Goal: Task Accomplishment & Management: Complete application form

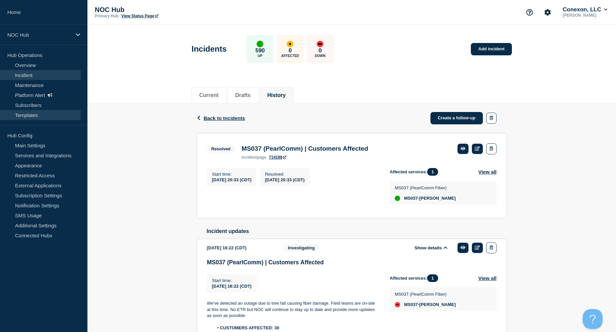
click at [29, 116] on link "Templates" at bounding box center [40, 115] width 81 height 10
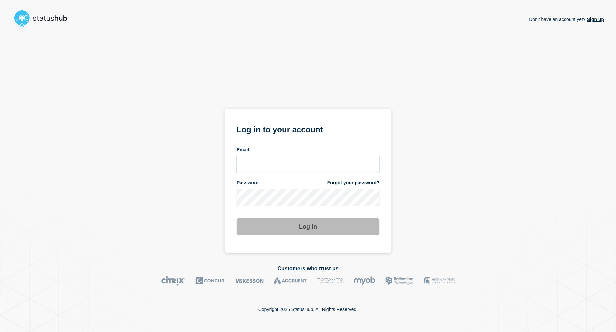
click at [257, 167] on input "email input" at bounding box center [308, 164] width 143 height 17
type input "roger.parks@conexon.us"
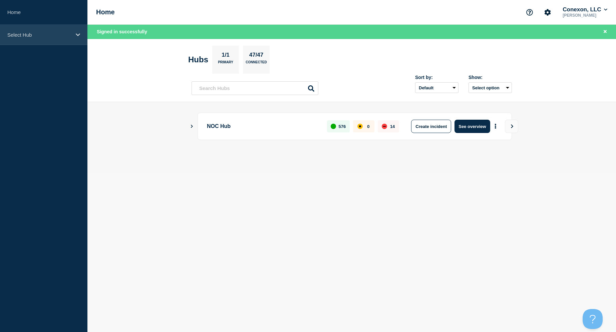
click at [68, 34] on p "Select Hub" at bounding box center [39, 35] width 64 height 6
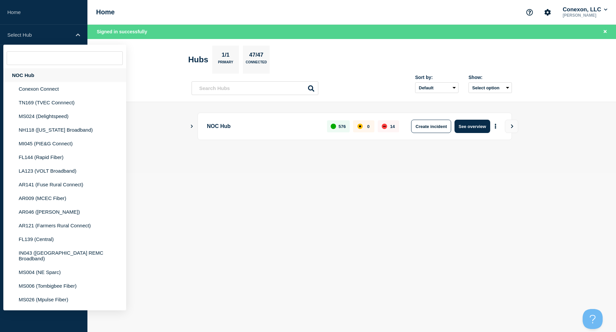
click at [28, 78] on div "NOC Hub" at bounding box center [64, 75] width 123 height 14
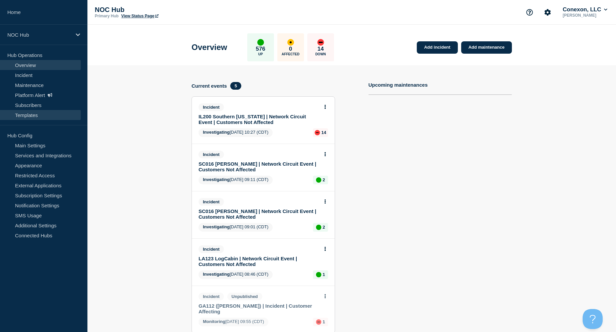
click at [32, 119] on link "Templates" at bounding box center [40, 115] width 81 height 10
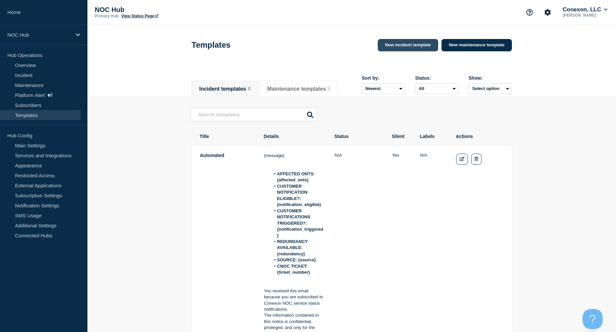
click at [406, 47] on link "New incident template" at bounding box center [408, 45] width 60 height 12
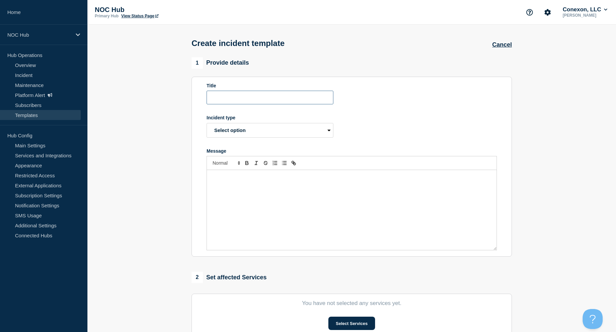
click at [236, 104] on input "Title" at bounding box center [269, 98] width 127 height 14
type input "Automation Template Example (ROGER)"
click at [403, 117] on form "Title Automation Template Example (ROGER) Incident type Select option Investiga…" at bounding box center [351, 167] width 290 height 168
click at [328, 136] on select "Select option Investigating Identified Monitoring Resolved" at bounding box center [269, 130] width 127 height 15
select select "investigating"
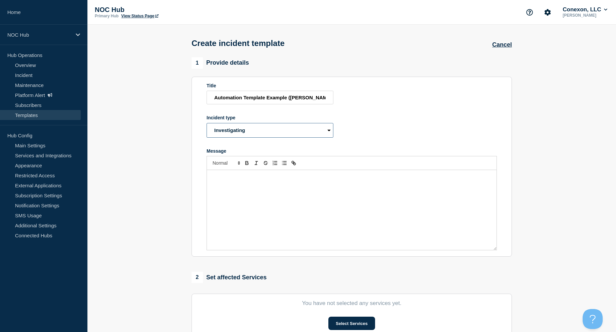
click at [206, 128] on select "Select option Investigating Identified Monitoring Resolved" at bounding box center [269, 130] width 127 height 15
click at [390, 132] on form "Title Automation Template Example (ROGER) Incident type Select option Investiga…" at bounding box center [351, 167] width 290 height 168
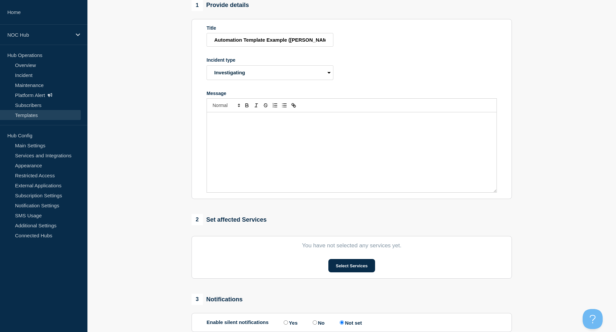
scroll to position [58, 0]
click at [323, 77] on select "Select option Investigating Identified Monitoring Resolved" at bounding box center [269, 72] width 127 height 15
click at [273, 130] on div "Message" at bounding box center [352, 152] width 290 height 80
click at [265, 125] on h2 "StatusHub Post" at bounding box center [352, 120] width 280 height 9
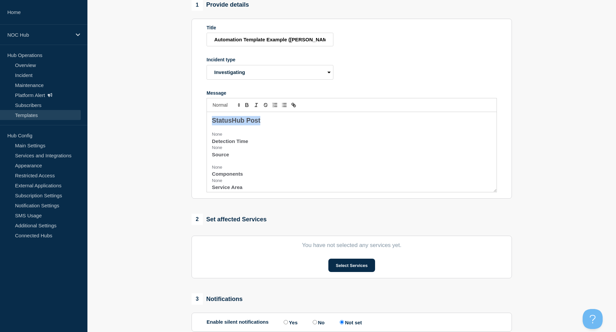
drag, startPoint x: 265, startPoint y: 125, endPoint x: 196, endPoint y: 127, distance: 68.4
click at [196, 127] on section "Title Automation Template Example (ROGER) Incident type Select option Investiga…" at bounding box center [351, 109] width 320 height 180
click at [269, 124] on h2 "StatusHub Post" at bounding box center [352, 120] width 280 height 9
drag, startPoint x: 260, startPoint y: 125, endPoint x: 211, endPoint y: 124, distance: 48.7
click at [211, 124] on div "StatusHub Post: None Detection Time None Source None Components None Service Ar…" at bounding box center [352, 152] width 290 height 80
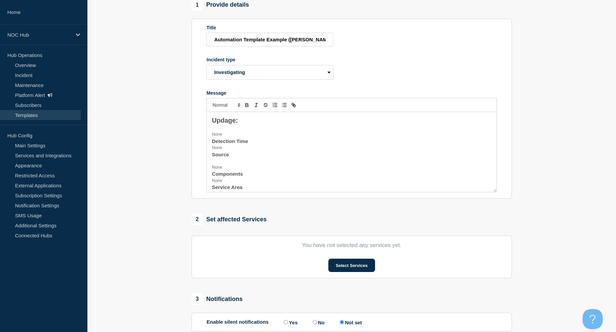
click at [245, 125] on h2 "Updage:" at bounding box center [352, 120] width 280 height 9
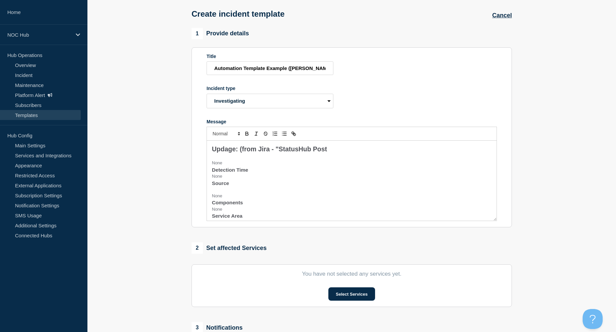
scroll to position [36, 0]
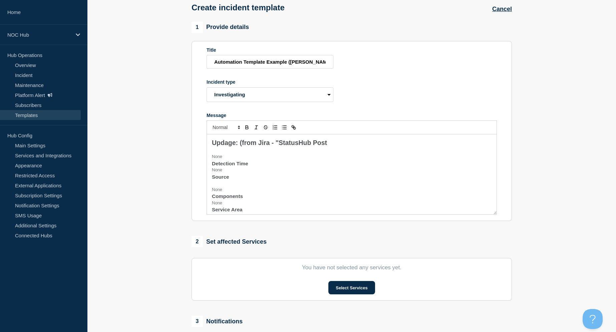
click at [327, 148] on h2 "Updage: (from Jira - "StatusHub Post" at bounding box center [352, 142] width 280 height 9
drag, startPoint x: 240, startPoint y: 148, endPoint x: 334, endPoint y: 150, distance: 94.8
click at [334, 148] on h2 "Updage: (from Jira - "StatusHub Post")" at bounding box center [352, 142] width 280 height 9
click at [258, 131] on button "Toggle italic text" at bounding box center [256, 127] width 9 height 8
click at [230, 131] on span "Font size" at bounding box center [225, 127] width 33 height 8
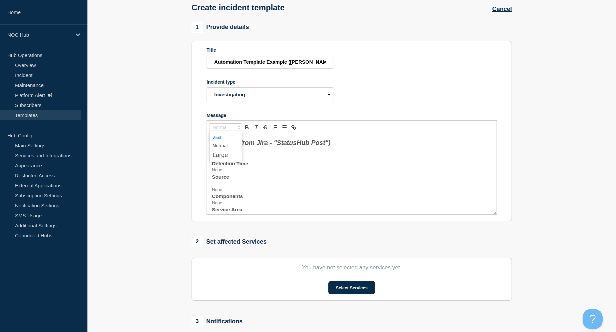
click at [226, 141] on span "submenu" at bounding box center [226, 137] width 27 height 9
click at [258, 167] on h3 "Detection Time" at bounding box center [352, 163] width 280 height 7
drag, startPoint x: 231, startPoint y: 162, endPoint x: 209, endPoint y: 161, distance: 22.4
click at [209, 161] on div "Updage: (from Jira - "StatusHub Post") None Detection Time None Source None Com…" at bounding box center [352, 174] width 290 height 80
click at [233, 146] on span "Updage:" at bounding box center [225, 142] width 26 height 7
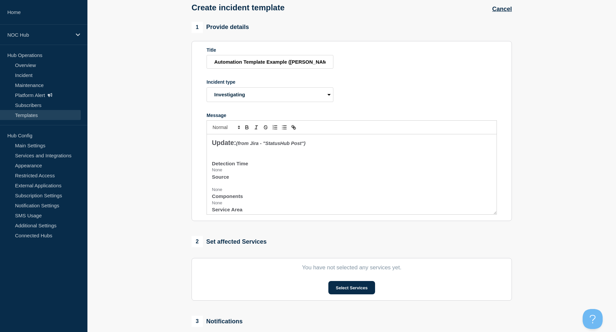
click at [240, 146] on em "(from Jira - "StatusHub Post")" at bounding box center [270, 143] width 69 height 5
click at [273, 146] on em "(Text from Jira - "StatusHub Post")" at bounding box center [276, 143] width 80 height 5
click at [225, 173] on p "None" at bounding box center [352, 170] width 280 height 6
click at [253, 167] on h3 "Detection Time" at bounding box center [352, 163] width 280 height 7
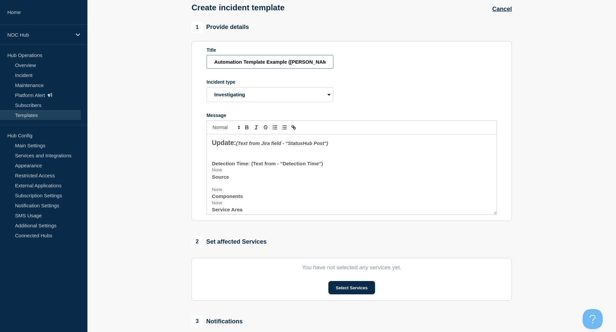
click at [315, 64] on input "Automation Template Example (ROGER)" at bounding box center [269, 62] width 127 height 14
click at [212, 64] on input "Automation Template Example (ROGER)" at bounding box center [269, 62] width 127 height 14
click at [246, 67] on input "ROGER Automation Template Example (ROGER)" at bounding box center [269, 62] width 127 height 14
click at [246, 66] on input "ROGER Automation Template Example (ROGER)" at bounding box center [269, 62] width 127 height 14
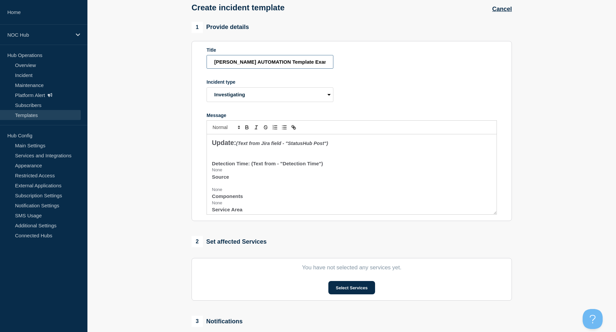
scroll to position [0, 8]
drag, startPoint x: 271, startPoint y: 63, endPoint x: 353, endPoint y: 65, distance: 82.4
click at [353, 65] on form "Title ROGER AUTOMATION Template Example (ROGER) Incident type Select option Inv…" at bounding box center [351, 131] width 290 height 168
click at [452, 96] on form "Title ROGER AUTOMATION EXAMPLE (Text from Jira Field "StatusHub Title" Incident…" at bounding box center [351, 131] width 290 height 168
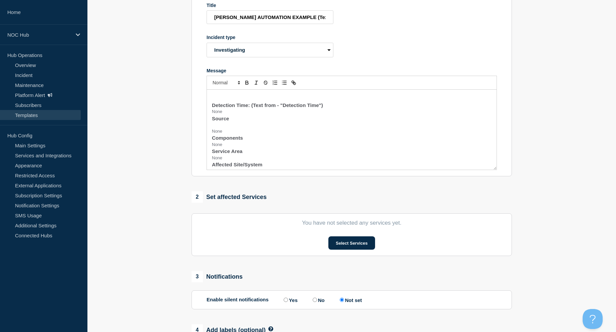
scroll to position [11, 0]
click at [225, 118] on p "None" at bounding box center [352, 115] width 280 height 6
click at [230, 119] on h3 "Source" at bounding box center [352, 115] width 280 height 7
click at [258, 118] on span "Source: (Text from - "Source"" at bounding box center [247, 115] width 71 height 6
click at [276, 111] on span "Detection Time: (Text from - "Detection Time")" at bounding box center [267, 108] width 111 height 6
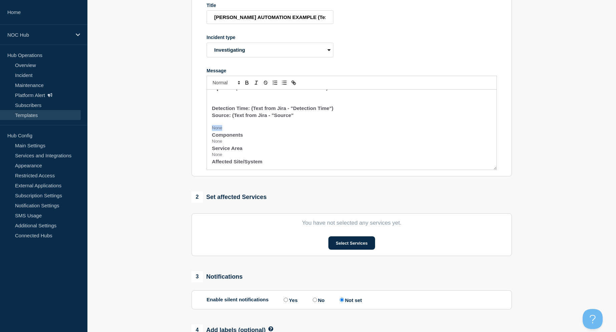
drag, startPoint x: 234, startPoint y: 134, endPoint x: 198, endPoint y: 132, distance: 35.8
click at [198, 132] on section "Title ROGER AUTOMATION EXAMPLE (Text from Jira Field "StatusHub Title" Incident…" at bounding box center [351, 86] width 320 height 180
click at [254, 126] on h3 "Components" at bounding box center [352, 122] width 280 height 7
click at [246, 125] on span "Components: Text from Jira" at bounding box center [245, 123] width 67 height 6
click at [293, 126] on h3 "Components: (Text from Jira" at bounding box center [352, 122] width 280 height 7
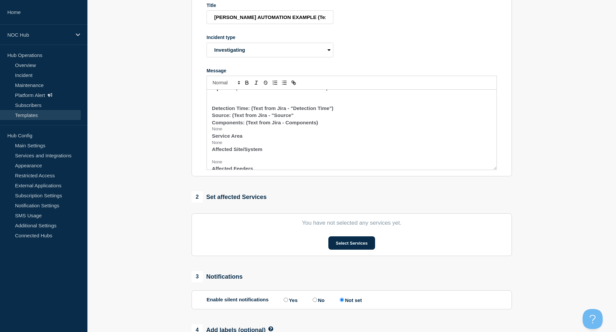
click at [226, 132] on p "None" at bounding box center [352, 129] width 280 height 6
click at [229, 139] on p "None" at bounding box center [352, 136] width 280 height 6
click at [306, 119] on h3 "Source: (Text from Jira - "Source"" at bounding box center [352, 115] width 280 height 7
click at [292, 133] on h3 "Service Area: (Text from Jira -" at bounding box center [352, 129] width 280 height 7
click at [272, 141] on h3 "Affected Site/System" at bounding box center [352, 136] width 280 height 7
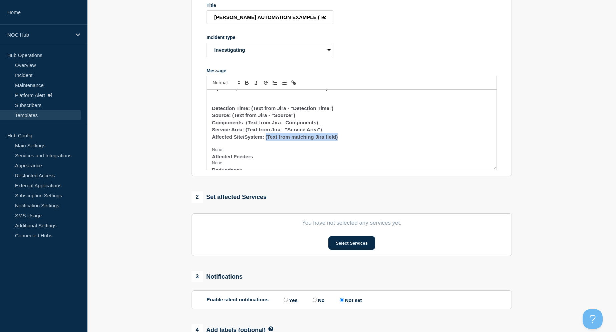
drag, startPoint x: 339, startPoint y: 143, endPoint x: 265, endPoint y: 142, distance: 73.7
click at [265, 141] on h3 "Affected Site/System: (Text from matching Jira field)" at bounding box center [352, 136] width 280 height 7
copy span "(Text from matching Jira field)"
click at [324, 124] on div "Update: (Text from Jira field - "StatusHub Post") Detection Time: (Text from Ji…" at bounding box center [352, 130] width 290 height 80
drag, startPoint x: 323, startPoint y: 136, endPoint x: 246, endPoint y: 136, distance: 77.1
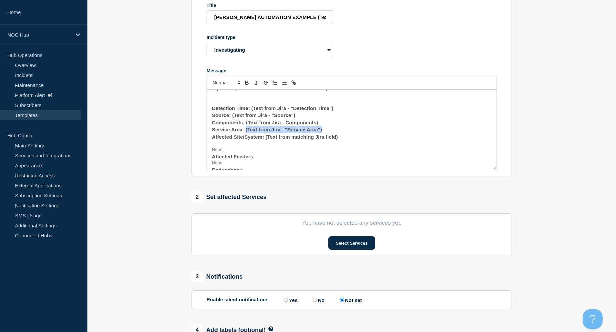
click at [246, 133] on h3 "Service Area: (Text from Jira - "Service Area")" at bounding box center [352, 129] width 280 height 7
drag, startPoint x: 319, startPoint y: 128, endPoint x: 246, endPoint y: 128, distance: 73.1
click at [246, 126] on h3 "Components: (Text from Jira - Components)" at bounding box center [352, 122] width 280 height 7
drag, startPoint x: 297, startPoint y: 121, endPoint x: 233, endPoint y: 123, distance: 64.8
click at [233, 119] on h3 "Source: (Text from Jira - "Source")" at bounding box center [352, 115] width 280 height 7
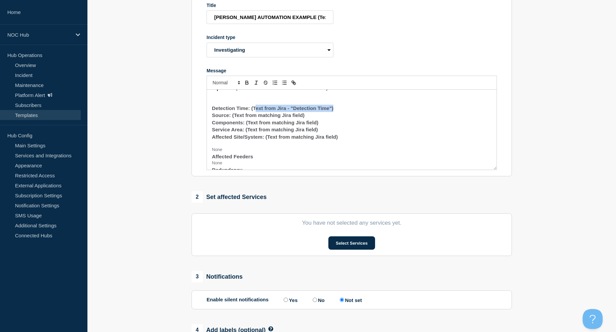
drag, startPoint x: 336, startPoint y: 114, endPoint x: 255, endPoint y: 114, distance: 81.4
click at [255, 112] on h3 "Detection Time: (Text from Jira - "Detection Time")" at bounding box center [352, 108] width 280 height 7
click at [354, 125] on h3 "Components: (Text from matching Jira field)" at bounding box center [352, 122] width 280 height 7
drag, startPoint x: 335, startPoint y: 112, endPoint x: 251, endPoint y: 114, distance: 83.8
click at [251, 112] on h3 "Detection Time: (Text from Jira - "Detection Time")" at bounding box center [352, 108] width 280 height 7
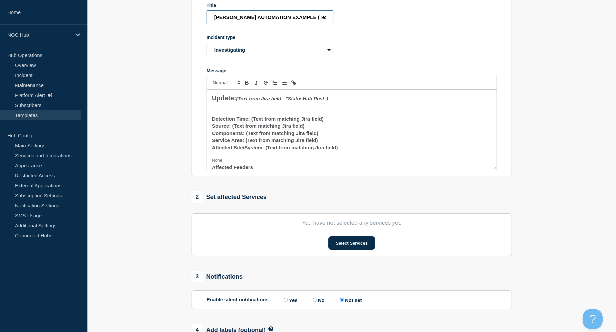
scroll to position [0, 58]
drag, startPoint x: 211, startPoint y: 21, endPoint x: 335, endPoint y: 19, distance: 124.1
click at [335, 19] on form "Title ROGER AUTOMATION EXAMPLE (Text from Jira Field "StatusHub Title" Incident…" at bounding box center [351, 87] width 290 height 168
drag, startPoint x: 328, startPoint y: 21, endPoint x: 183, endPoint y: 14, distance: 145.0
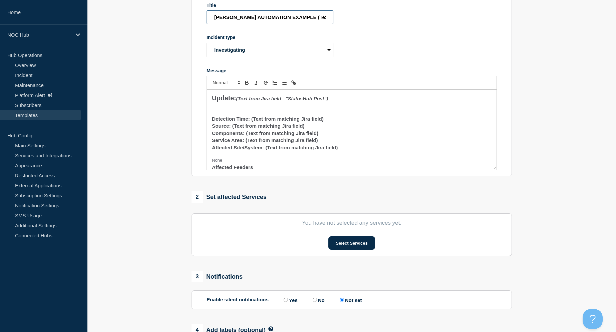
click at [183, 14] on section "1 Provide details Title ROGER AUTOMATION EXAMPLE (Text from Jira Field "StatusH…" at bounding box center [351, 185] width 528 height 417
paste input "(Text from matching Jira field)"
click at [290, 20] on input "(Text from matching Jira field) ROGER EXAMPLE" at bounding box center [269, 17] width 127 height 14
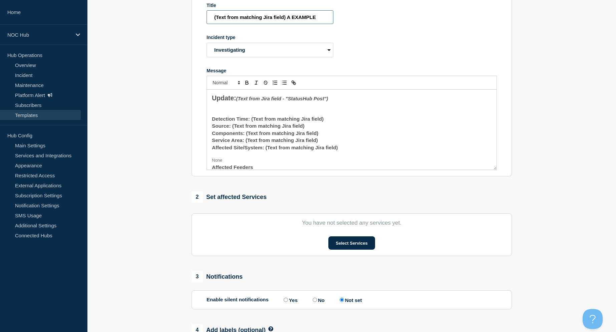
scroll to position [0, 0]
type input "(Text from matching Jira field) AUTOMATION EXAMPLE"
click at [378, 52] on form "Title (Text from matching Jira field) AUTOMATION EXAMPLE Incident type Select o…" at bounding box center [351, 87] width 290 height 168
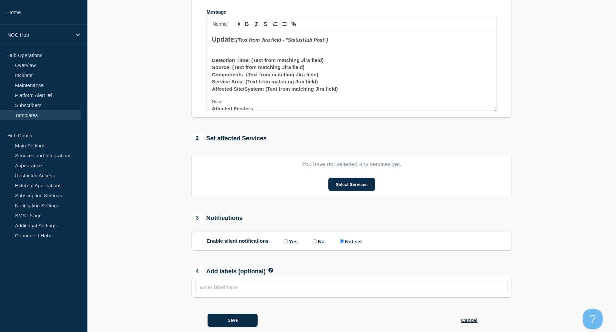
scroll to position [150, 0]
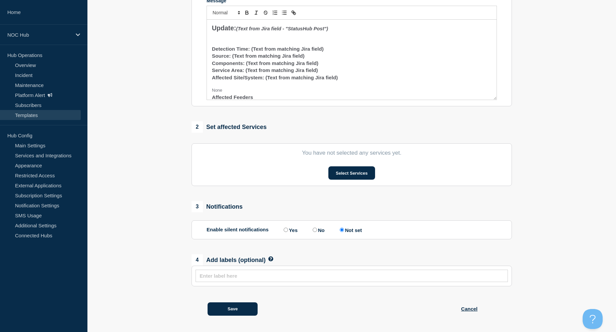
click at [346, 81] on h3 "Affected Site/System: (Text from matching Jira field)" at bounding box center [352, 77] width 280 height 7
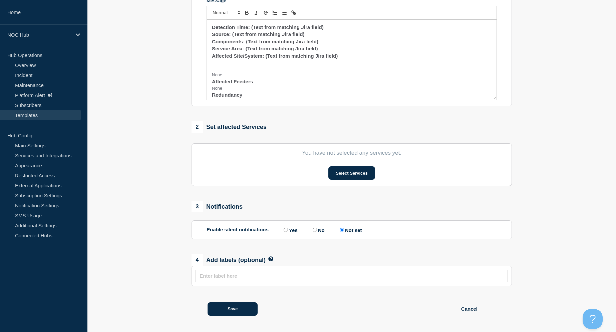
scroll to position [22, 0]
click at [229, 78] on p "None" at bounding box center [352, 75] width 280 height 6
click at [228, 72] on p "None" at bounding box center [352, 69] width 280 height 6
click at [227, 80] on p "None" at bounding box center [352, 77] width 280 height 6
click at [227, 93] on p "None" at bounding box center [352, 90] width 280 height 6
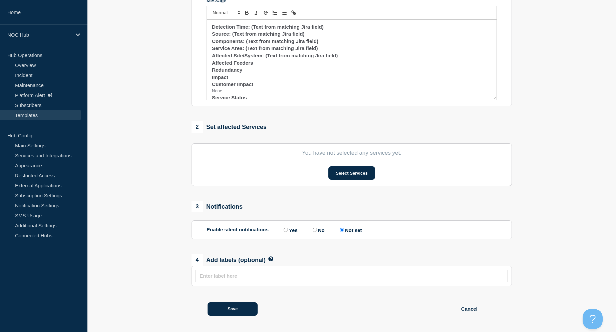
click at [226, 94] on p "None" at bounding box center [352, 91] width 280 height 6
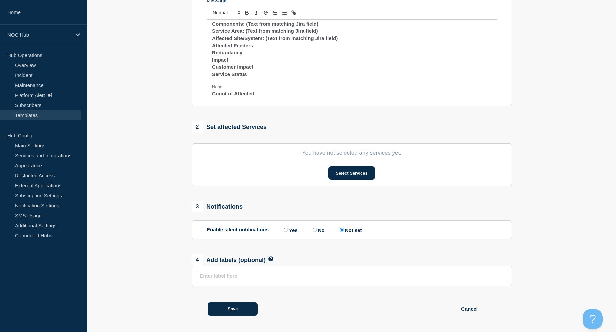
scroll to position [42, 0]
click at [229, 93] on h3 "Count of Affected" at bounding box center [352, 90] width 280 height 7
click at [226, 87] on p "None" at bounding box center [352, 84] width 280 height 6
drag, startPoint x: 249, startPoint y: 77, endPoint x: 208, endPoint y: 79, distance: 41.5
click at [208, 79] on div "Update: (Text from Jira field - "StatusHub Post") Detection Time: (Text from ma…" at bounding box center [352, 60] width 290 height 80
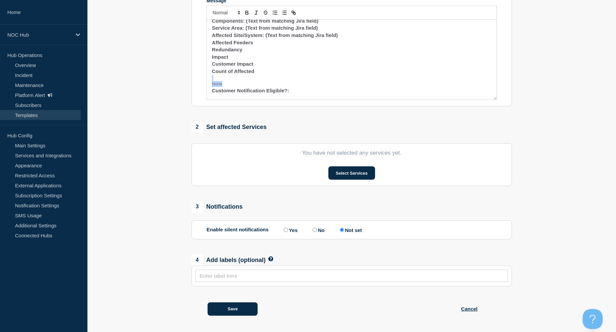
drag, startPoint x: 226, startPoint y: 89, endPoint x: 207, endPoint y: 86, distance: 18.9
click at [207, 86] on div "Update: (Text from Jira field - "StatusHub Post") Detection Time: (Text from ma…" at bounding box center [352, 60] width 290 height 80
click at [233, 94] on p "None" at bounding box center [352, 91] width 280 height 6
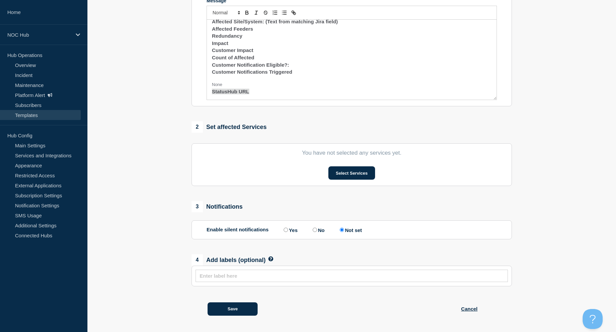
click at [238, 88] on p "None" at bounding box center [352, 85] width 280 height 6
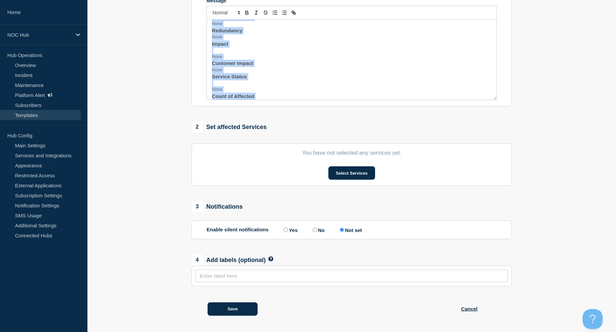
scroll to position [369, 0]
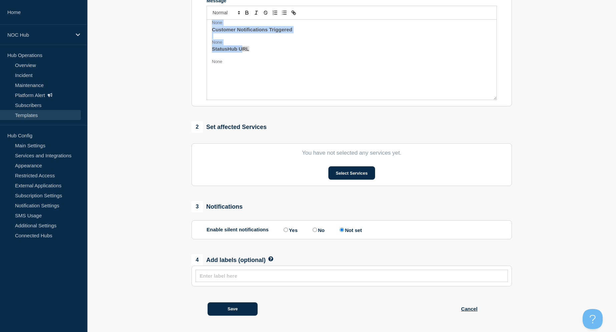
drag, startPoint x: 210, startPoint y: 83, endPoint x: 243, endPoint y: 55, distance: 42.8
click at [243, 55] on div "Update: (Text from Jira field - "StatusHub Post") Detection Time: (Text from ma…" at bounding box center [352, 60] width 290 height 80
click at [242, 87] on p "None" at bounding box center [352, 84] width 280 height 6
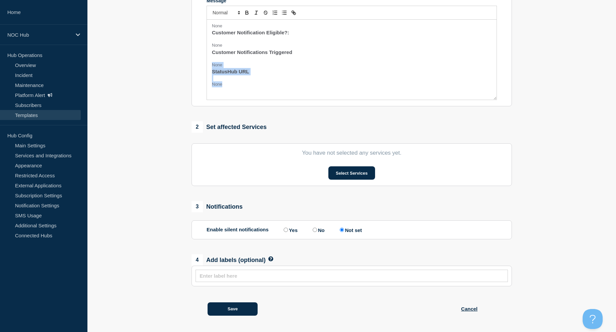
drag, startPoint x: 228, startPoint y: 91, endPoint x: 208, endPoint y: 73, distance: 27.0
click at [208, 73] on div "Update: (Text from Jira field - "StatusHub Post") Detection Time: (Text from ma…" at bounding box center [352, 60] width 290 height 80
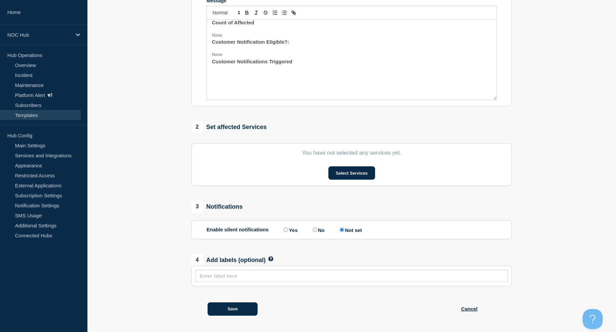
click at [224, 58] on p "None" at bounding box center [352, 55] width 280 height 6
click at [226, 56] on h3 "Customer Notification Eligible?:" at bounding box center [352, 54] width 280 height 7
drag, startPoint x: 295, startPoint y: 67, endPoint x: 208, endPoint y: 70, distance: 86.4
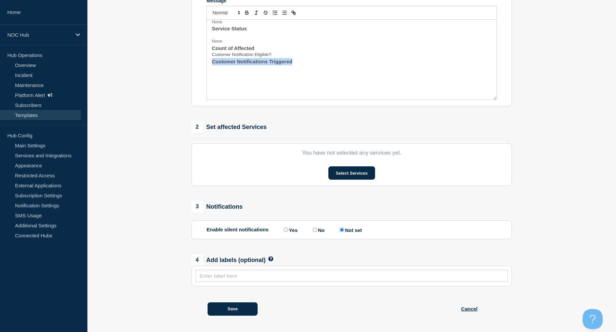
click at [208, 70] on div "Update: (Text from Jira field - "StatusHub Post") Detection Time: (Text from ma…" at bounding box center [352, 60] width 290 height 80
copy span "Customer Notifications Triggered"
drag, startPoint x: 273, startPoint y: 60, endPoint x: 210, endPoint y: 61, distance: 62.4
click at [210, 61] on div "Update: (Text from Jira field - "StatusHub Post") Detection Time: (Text from ma…" at bounding box center [352, 60] width 290 height 80
click at [295, 65] on h3 "Customer Notifications Triggered" at bounding box center [352, 61] width 280 height 7
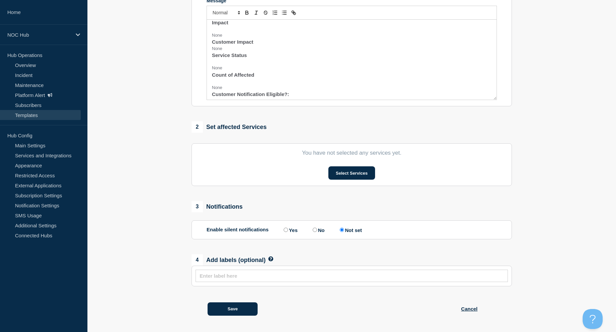
scroll to position [301, 0]
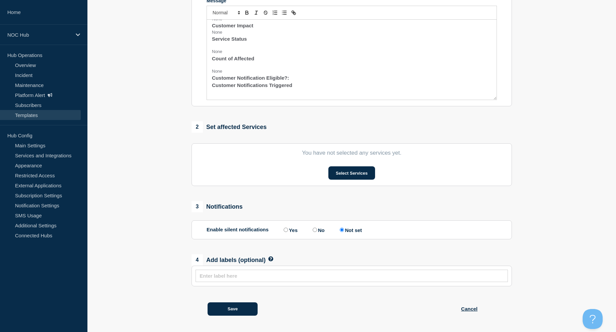
click at [297, 89] on h3 "Customer Notifications Triggered" at bounding box center [352, 85] width 280 height 7
click at [232, 74] on p "None" at bounding box center [352, 71] width 280 height 6
click at [231, 62] on p "None" at bounding box center [352, 59] width 280 height 6
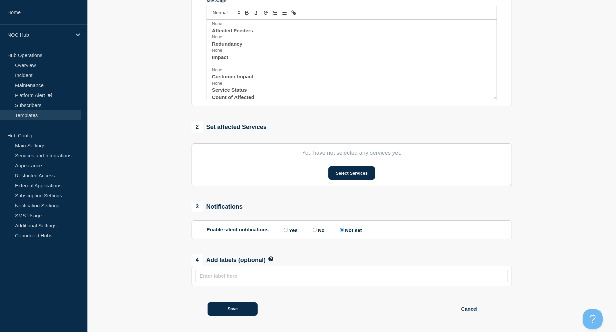
click at [228, 86] on p "None" at bounding box center [352, 83] width 280 height 6
click at [228, 73] on p "None" at bounding box center [352, 70] width 280 height 6
click at [226, 53] on p "None" at bounding box center [352, 50] width 280 height 6
click at [225, 67] on p "None" at bounding box center [352, 64] width 280 height 6
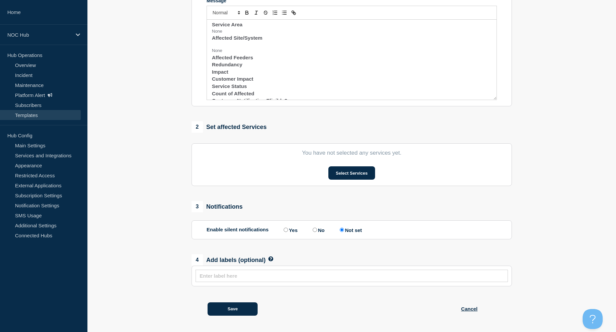
click at [228, 59] on h3 "Affected Feeders" at bounding box center [352, 57] width 280 height 7
click at [227, 54] on p "None" at bounding box center [352, 51] width 280 height 6
click at [224, 53] on p "None" at bounding box center [352, 50] width 280 height 6
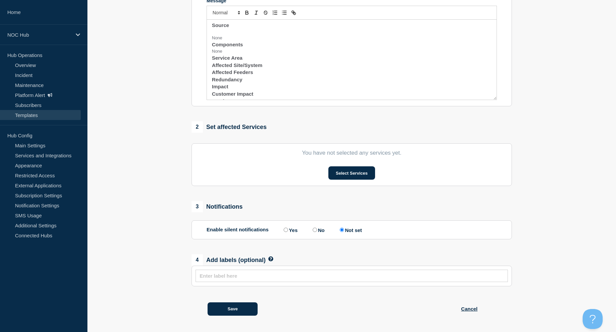
click at [228, 54] on p "None" at bounding box center [352, 51] width 280 height 6
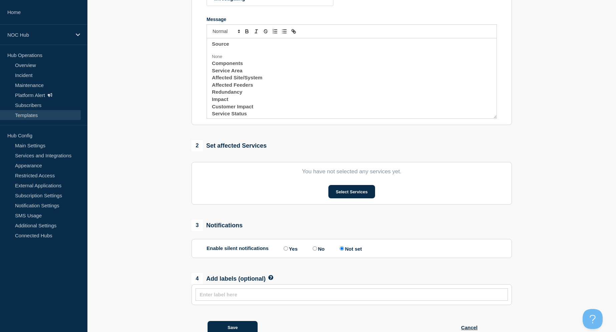
scroll to position [123, 0]
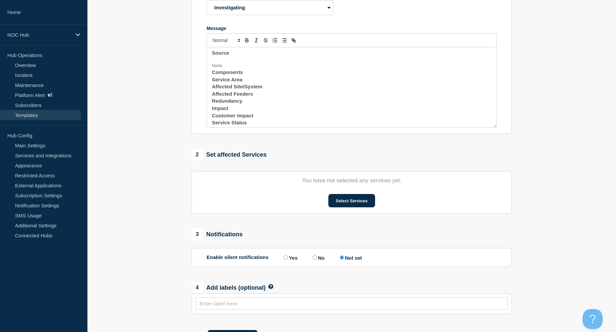
click at [227, 69] on p "None" at bounding box center [352, 66] width 280 height 6
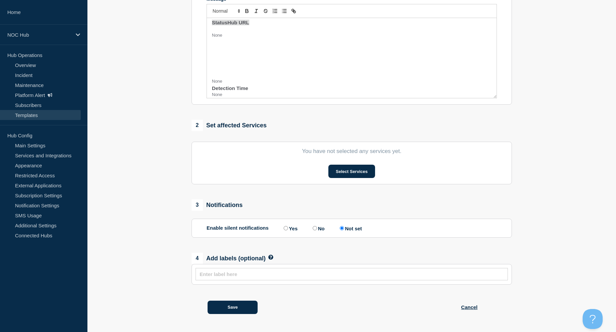
scroll to position [114, 0]
click at [215, 68] on h2 "Message" at bounding box center [352, 64] width 280 height 9
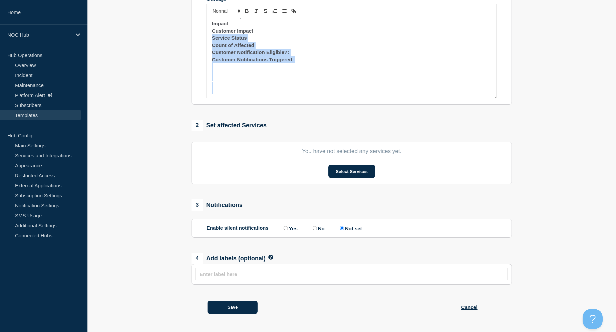
drag, startPoint x: 220, startPoint y: 94, endPoint x: 211, endPoint y: 39, distance: 56.1
click at [211, 39] on div "Update: (Text from Jira field - "StatusHub Post") Detection Time: (Text from ma…" at bounding box center [352, 58] width 290 height 80
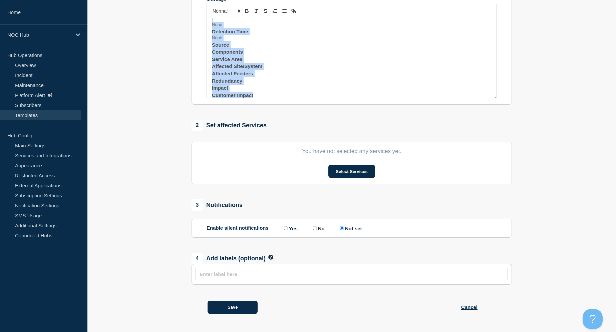
scroll to position [172, 0]
drag, startPoint x: 213, startPoint y: 43, endPoint x: 216, endPoint y: 122, distance: 78.8
click at [216, 122] on div "1 Provide details Title (Text from matching Jira field) AUTOMATION EXAMPLE Inci…" at bounding box center [352, 113] width 328 height 417
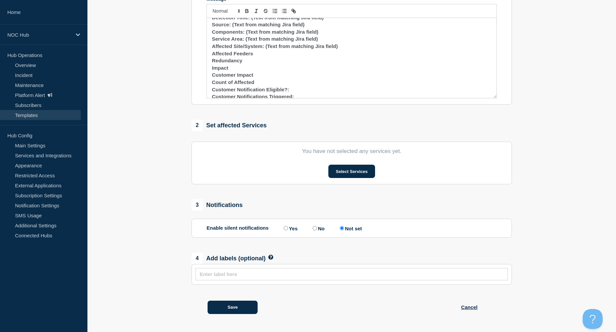
scroll to position [29, 0]
click at [233, 66] on h3 "Impact" at bounding box center [352, 68] width 280 height 7
click at [251, 60] on h3 "Redundancy" at bounding box center [352, 61] width 280 height 7
click at [258, 51] on h3 "Affected Feeders" at bounding box center [352, 54] width 280 height 7
click at [262, 80] on h3 "Count of Affected" at bounding box center [352, 83] width 280 height 7
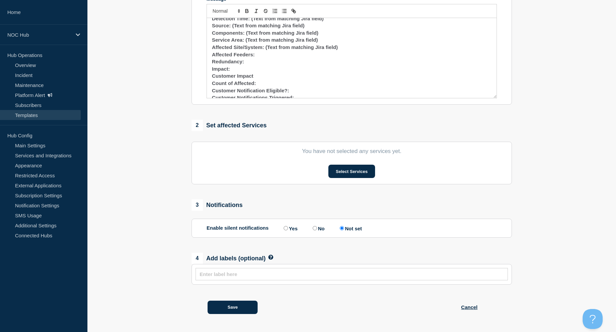
click at [260, 73] on h3 "Customer Impact" at bounding box center [352, 75] width 280 height 7
click at [239, 65] on h3 "Impact:" at bounding box center [352, 68] width 280 height 7
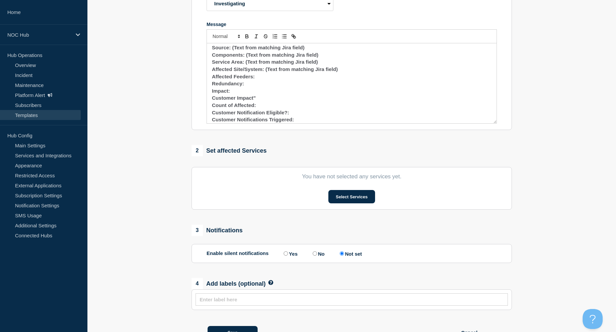
scroll to position [36, 0]
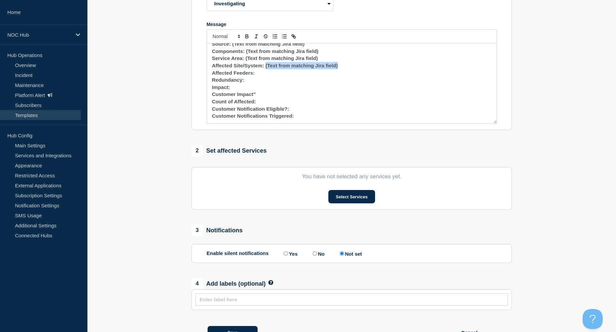
drag, startPoint x: 339, startPoint y: 71, endPoint x: 265, endPoint y: 71, distance: 73.4
click at [265, 69] on h3 "Affected Site/System: (Text from matching Jira field)" at bounding box center [352, 65] width 280 height 7
copy span "(Text from matching Jira field)"
click at [260, 77] on h3 "Affected Feeders:" at bounding box center [352, 72] width 280 height 7
click at [250, 83] on h3 "Redundancy:" at bounding box center [352, 79] width 280 height 7
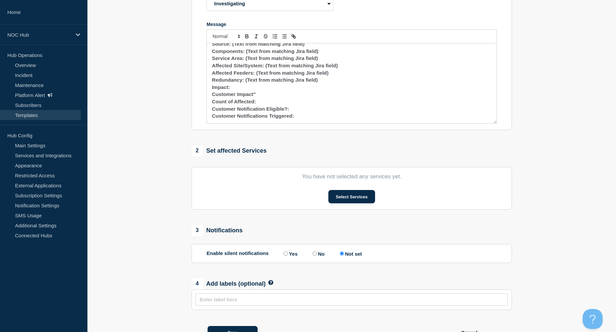
click at [246, 91] on h3 "Impact:" at bounding box center [352, 87] width 280 height 7
click at [269, 98] on h3 "Customer Impact"" at bounding box center [352, 94] width 280 height 7
click at [268, 105] on h3 "Count of Affected:" at bounding box center [352, 101] width 280 height 7
click at [293, 112] on h3 "Customer Notification Eligible?:" at bounding box center [352, 108] width 280 height 7
click at [303, 113] on h3 "Customer Notification Eligible?: (Text from matching Jira field)" at bounding box center [352, 108] width 280 height 7
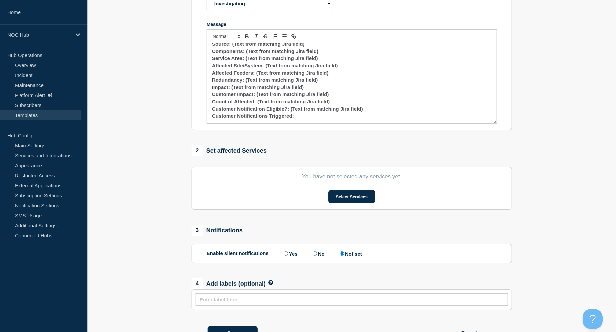
click at [297, 120] on h3 "Customer Notifications Triggered:" at bounding box center [352, 115] width 280 height 7
drag, startPoint x: 371, startPoint y: 121, endPoint x: 296, endPoint y: 119, distance: 75.1
click at [296, 119] on h3 "Customer Notifications Triggered: (Text from matching Jira field)" at bounding box center [352, 115] width 280 height 7
click at [257, 39] on icon "Toggle italic text" at bounding box center [256, 36] width 6 height 6
click at [226, 40] on span "Font size" at bounding box center [225, 36] width 33 height 8
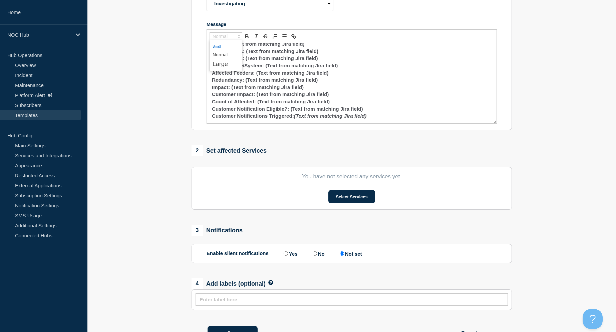
click at [224, 50] on span "submenu" at bounding box center [226, 46] width 27 height 9
drag, startPoint x: 365, startPoint y: 114, endPoint x: 291, endPoint y: 115, distance: 74.4
click at [291, 113] on h3 "Customer Notification Eligible?: (Text from matching Jira field)" at bounding box center [352, 108] width 280 height 7
click at [224, 40] on span "Font size" at bounding box center [225, 36] width 33 height 8
click at [224, 50] on span "submenu" at bounding box center [226, 46] width 27 height 9
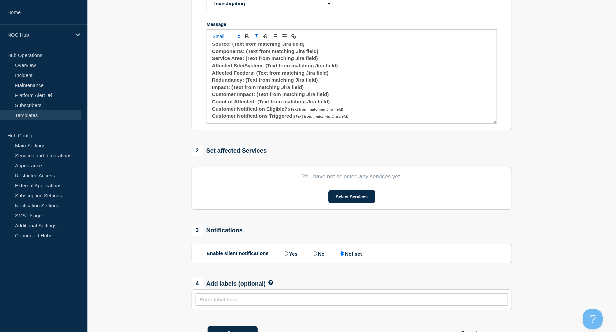
click at [255, 39] on icon "Toggle italic text" at bounding box center [256, 36] width 6 height 6
copy h3 "(Text from matching Jira field)"
click at [329, 104] on span "Count of Affected: (Text from matching Jira field)" at bounding box center [271, 102] width 118 height 6
drag, startPoint x: 331, startPoint y: 106, endPoint x: 257, endPoint y: 108, distance: 73.8
click at [257, 105] on h3 "Count of Affected: (Text from matching Jira field)" at bounding box center [352, 101] width 280 height 7
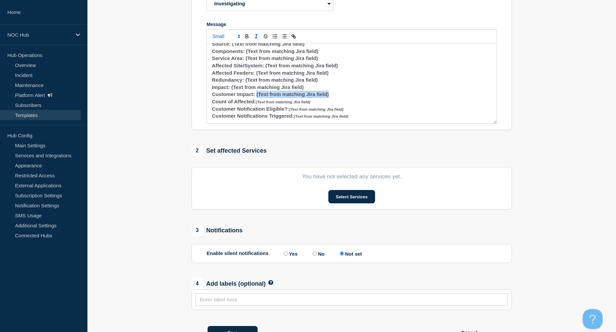
drag, startPoint x: 329, startPoint y: 102, endPoint x: 257, endPoint y: 102, distance: 72.7
click at [257, 98] on h3 "Customer Impact: (Text from matching Jira field)" at bounding box center [352, 94] width 280 height 7
drag, startPoint x: 304, startPoint y: 92, endPoint x: 232, endPoint y: 93, distance: 72.7
click at [232, 91] on h3 "Impact: (Text from matching Jira field)" at bounding box center [352, 87] width 280 height 7
drag, startPoint x: 321, startPoint y: 87, endPoint x: 246, endPoint y: 87, distance: 75.1
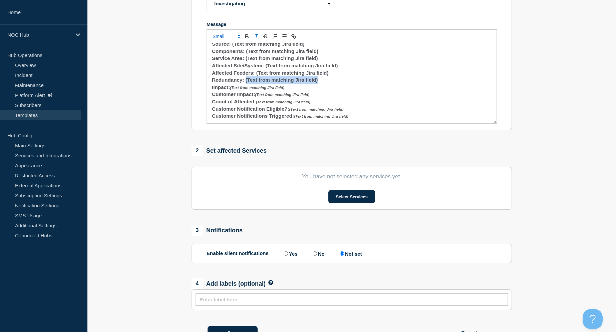
click at [246, 84] on h3 "Redundancy: (Text from matching Jira field)" at bounding box center [352, 79] width 280 height 7
drag, startPoint x: 331, startPoint y: 79, endPoint x: 256, endPoint y: 79, distance: 74.4
click at [256, 77] on h3 "Affected Feeders: (Text from matching Jira field)" at bounding box center [352, 72] width 280 height 7
drag, startPoint x: 338, startPoint y: 72, endPoint x: 265, endPoint y: 71, distance: 73.1
click at [265, 69] on h3 "Affected Site/System: (Text from matching Jira field)" at bounding box center [352, 65] width 280 height 7
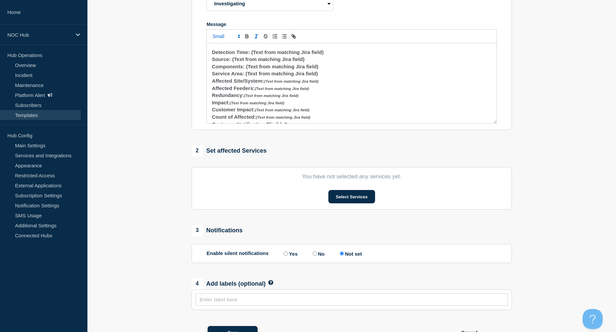
scroll to position [19, 0]
drag, startPoint x: 320, startPoint y: 82, endPoint x: 245, endPoint y: 81, distance: 74.4
click at [245, 79] on h3 "Service Area: (Text from matching Jira field)" at bounding box center [352, 75] width 280 height 7
drag, startPoint x: 321, startPoint y: 73, endPoint x: 246, endPoint y: 75, distance: 74.8
click at [246, 72] on h3 "Components: (Text from matching Jira field)" at bounding box center [352, 68] width 280 height 7
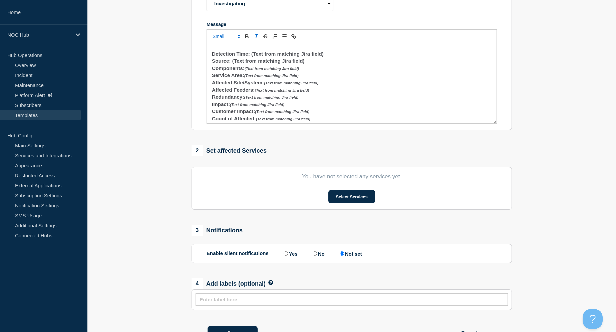
scroll to position [15, 0]
drag, startPoint x: 306, startPoint y: 70, endPoint x: 233, endPoint y: 70, distance: 73.7
click at [233, 69] on h3 "Source: (Text from matching Jira field)" at bounding box center [352, 64] width 280 height 7
drag, startPoint x: 326, startPoint y: 63, endPoint x: 251, endPoint y: 61, distance: 74.8
click at [251, 61] on h3 "Detection Time: (Text from matching Jira field)" at bounding box center [352, 57] width 280 height 7
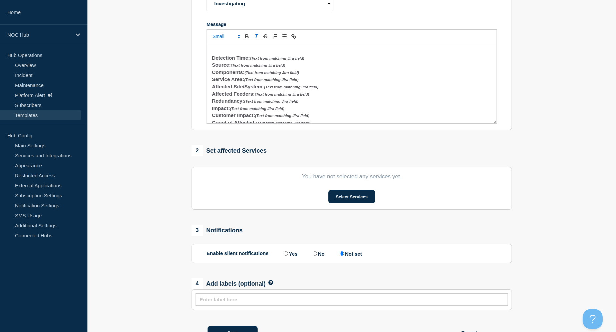
click at [126, 106] on section "1 Provide details Title (Text from matching Jira field) AUTOMATION EXAMPLE Inci…" at bounding box center [351, 139] width 528 height 417
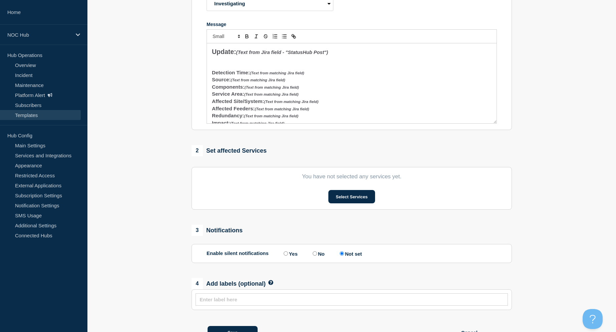
scroll to position [124, 0]
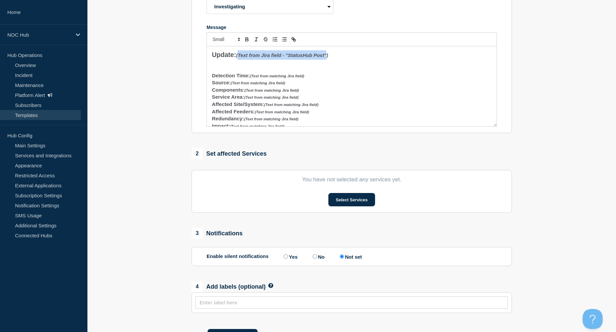
drag, startPoint x: 239, startPoint y: 62, endPoint x: 327, endPoint y: 61, distance: 88.4
click at [327, 58] on em "(Text from Jira field - "StatusHub Post")" at bounding box center [282, 55] width 92 height 5
click at [332, 60] on h2 "Update: (Text from Jira field - "StatusHub Post")" at bounding box center [352, 54] width 280 height 9
drag, startPoint x: 333, startPoint y: 62, endPoint x: 238, endPoint y: 63, distance: 95.4
click at [238, 60] on h2 "Update: (Text from Jira field - "StatusHub Post")" at bounding box center [352, 54] width 280 height 9
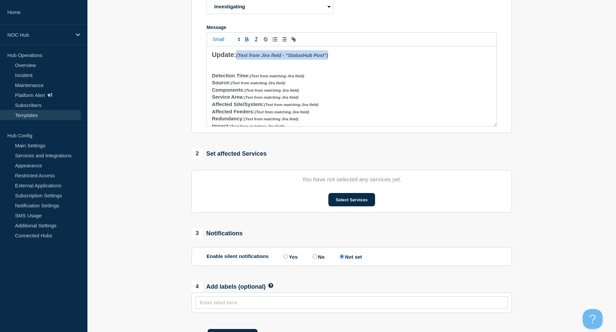
click at [248, 41] on icon "Toggle bold text" at bounding box center [247, 40] width 3 height 2
click at [265, 92] on h3 "Components: (Text from matching Jira field)" at bounding box center [352, 89] width 280 height 7
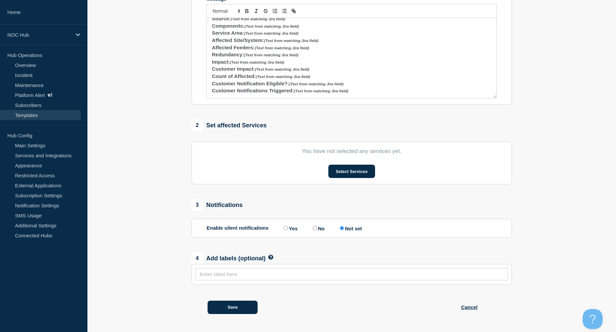
scroll to position [155, 0]
click at [368, 94] on h3 "Customer Notifications Triggered: (Text from matching Jira field)" at bounding box center [352, 90] width 280 height 7
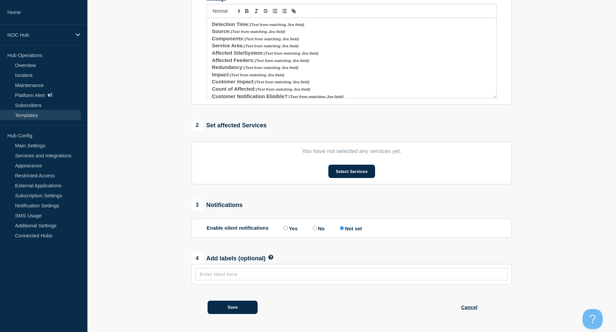
scroll to position [48, 0]
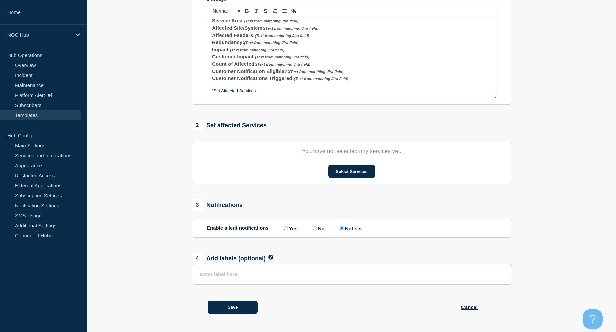
drag, startPoint x: 262, startPoint y: 93, endPoint x: 208, endPoint y: 93, distance: 53.0
click at [208, 93] on div "Update: (Text from Jira field - "StatusHub Post") Detection Time: (Text from ma…" at bounding box center [352, 58] width 290 height 80
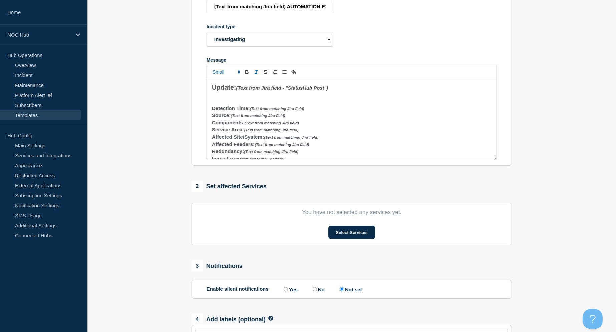
scroll to position [36, 0]
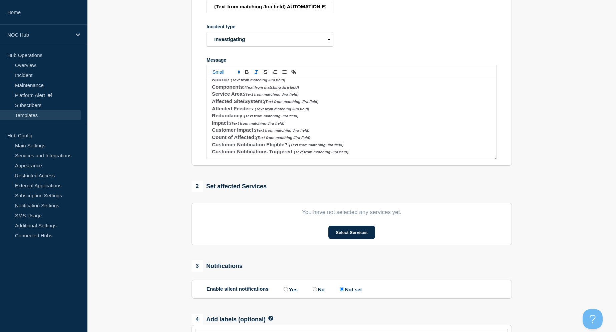
click at [372, 155] on h3 "Customer Notifications Triggered: (Text from matching Jira field)" at bounding box center [352, 151] width 280 height 7
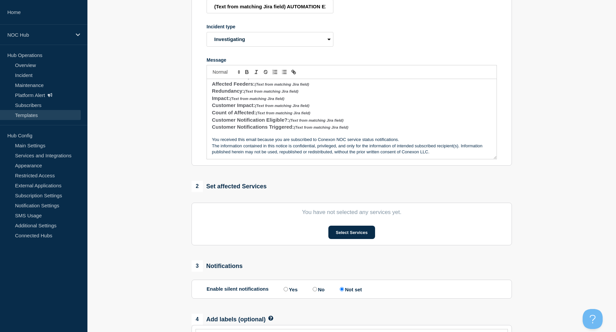
click at [213, 143] on p "You received this email because you are subscribed to Conexon NOC service statu…" at bounding box center [352, 140] width 280 height 6
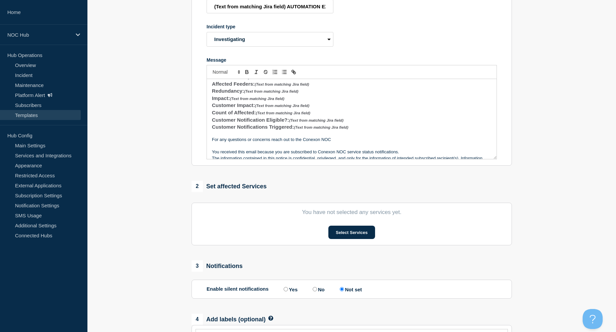
click at [552, 186] on section "1 Provide details Title (Text from matching Jira field) AUTOMATION EXAMPLE Inci…" at bounding box center [351, 174] width 528 height 417
drag, startPoint x: 331, startPoint y: 146, endPoint x: 303, endPoint y: 146, distance: 28.0
click at [303, 142] on p "For any questions or concerns reach out to the Conexon NOC" at bounding box center [352, 139] width 280 height 6
click at [294, 75] on icon "Toggle link" at bounding box center [294, 72] width 6 height 6
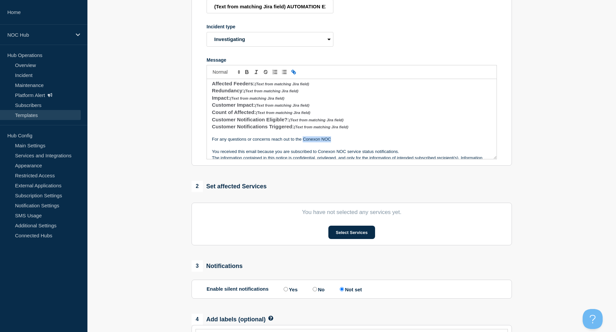
type input "Conexon NOC"
type input "v"
paste input "https://noc.support.conexon.us/servicedesk/customer/portal/4/topic/f519ed9b-1b6…"
type input "https://noc.support.conexon.us/servicedesk/customer/portal/4/topic/f519ed9b-1b6…"
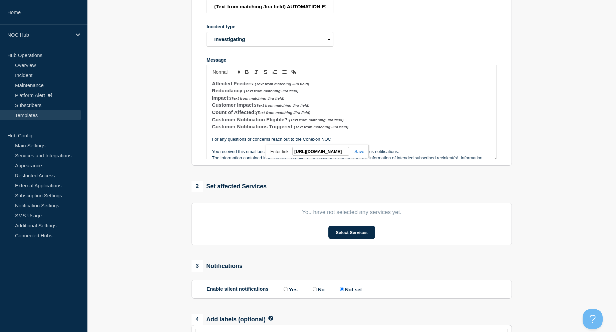
click at [360, 154] on link at bounding box center [356, 151] width 15 height 5
click at [298, 142] on p "For any questions or concerns reach out to the Conexon NOC" at bounding box center [352, 139] width 280 height 6
click at [349, 142] on p "For any questions or concerns reach out to Conexon NOC" at bounding box center [352, 139] width 280 height 6
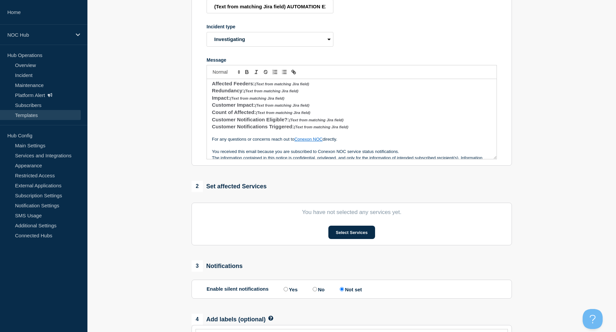
click at [271, 142] on p "For any questions or concerns reach out to Conexon NOC directly." at bounding box center [352, 139] width 280 height 6
click at [357, 155] on p "You received this email because you are subscribed to Conexon NOC service statu…" at bounding box center [352, 152] width 280 height 6
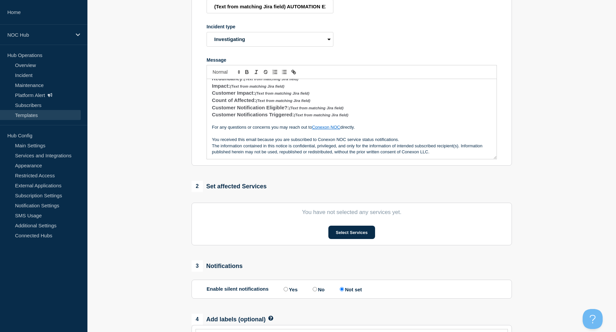
scroll to position [92, 0]
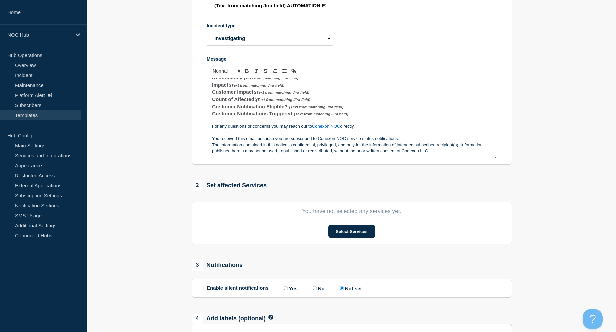
click at [211, 145] on div "Update: (Text from Jira field - "StatusHub Post") Detection Time: (Text from ma…" at bounding box center [352, 118] width 290 height 80
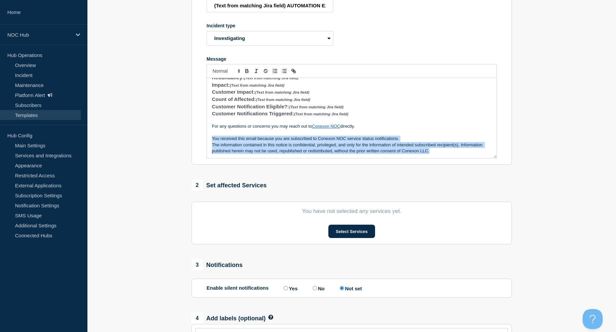
click at [435, 154] on p "The information contained in this notice is confidential, privileged, and only …" at bounding box center [352, 148] width 280 height 12
click at [257, 74] on icon "Toggle italic text" at bounding box center [256, 71] width 6 height 6
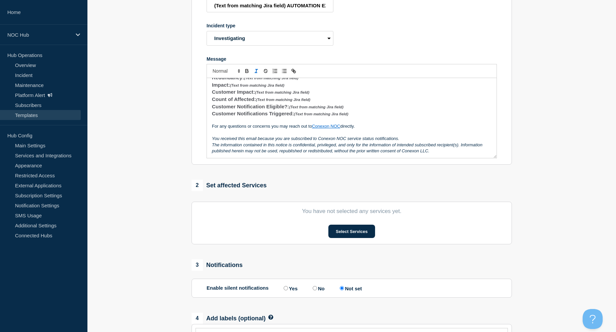
click at [362, 129] on p "For any questions or concerns you may reach out to Conexon NOC directly." at bounding box center [352, 126] width 280 height 6
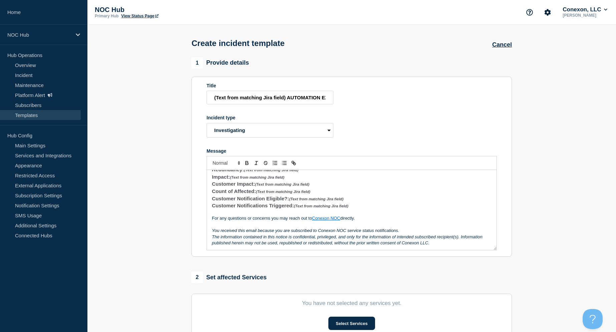
scroll to position [161, 0]
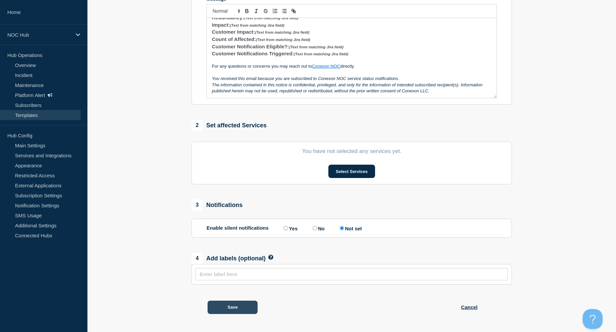
click at [233, 313] on button "Save" at bounding box center [232, 307] width 50 height 13
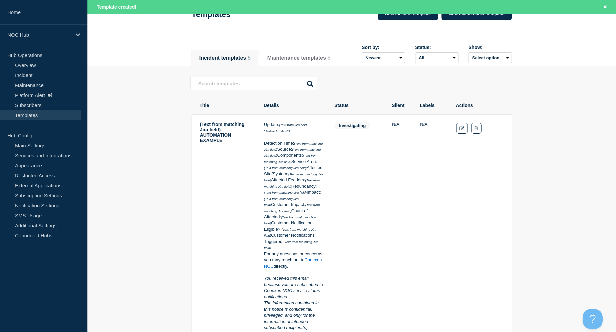
scroll to position [25, 0]
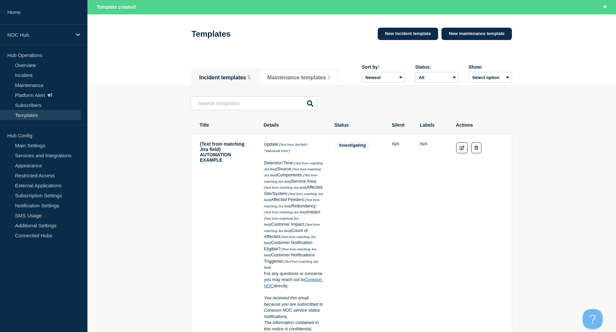
click at [421, 150] on td "N/A" at bounding box center [432, 261] width 25 height 241
click at [425, 133] on thead "Title Details Status Silent Labels Actions" at bounding box center [351, 124] width 321 height 18
click at [426, 128] on th "Labels" at bounding box center [431, 125] width 25 height 6
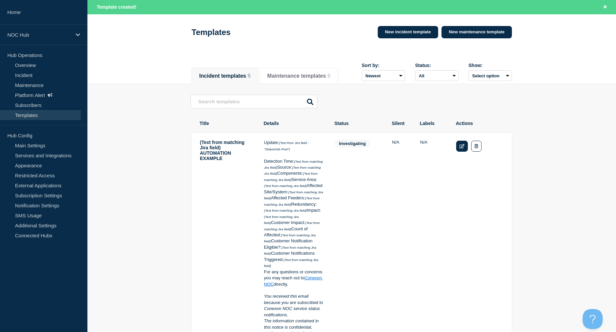
click at [465, 151] on link "Edit" at bounding box center [462, 146] width 12 height 11
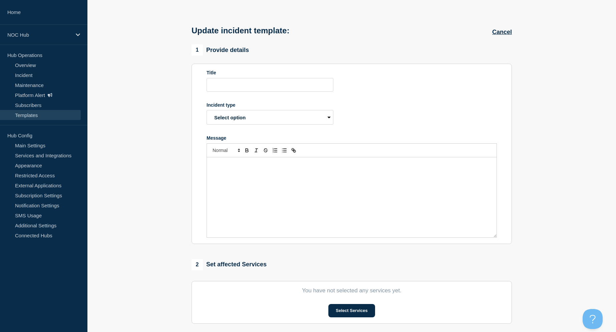
type input "(Text from matching Jira field) AUTOMATION EXAMPLE"
select select "investigating"
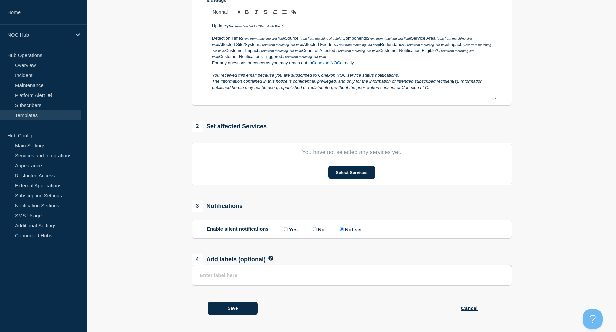
scroll to position [203, 0]
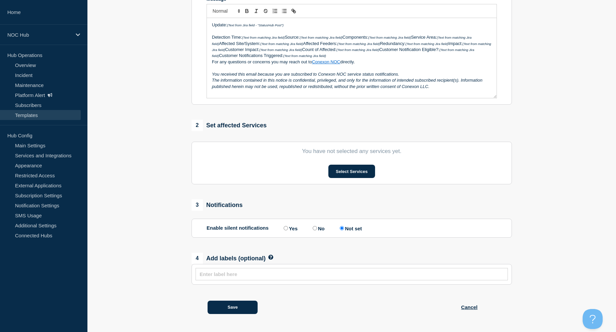
click at [245, 277] on input "text" at bounding box center [351, 275] width 304 height 6
type input "Automations Example"
click at [240, 306] on button "Save" at bounding box center [232, 307] width 50 height 13
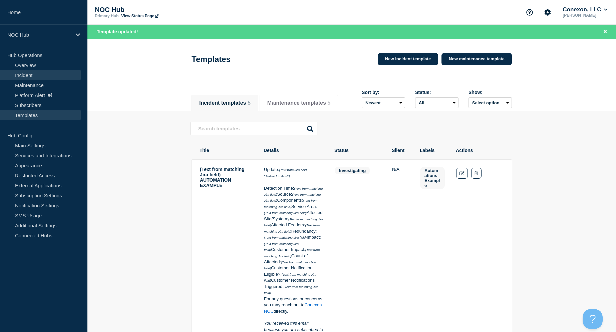
click at [27, 75] on link "Incident" at bounding box center [40, 75] width 81 height 10
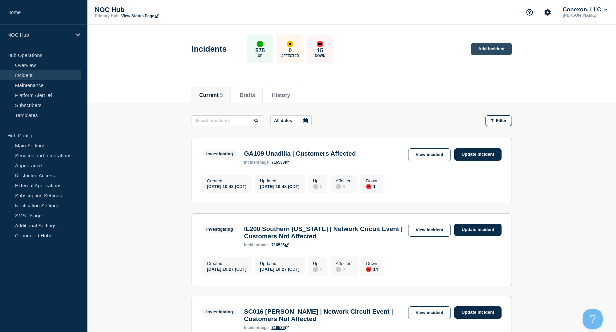
click at [498, 51] on link "Add incident" at bounding box center [491, 49] width 41 height 12
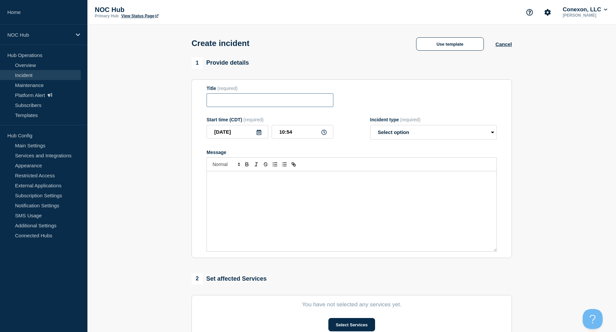
click at [286, 103] on input "Title" at bounding box center [269, 100] width 127 height 14
click at [249, 104] on input "Title" at bounding box center [269, 100] width 127 height 14
paste input "(Text from matching Jira field)"
type input "(Text from matching Jira field)"
click at [141, 172] on section "1 Provide details Title (required) (Text from matching Jira field) Start time (…" at bounding box center [351, 248] width 528 height 382
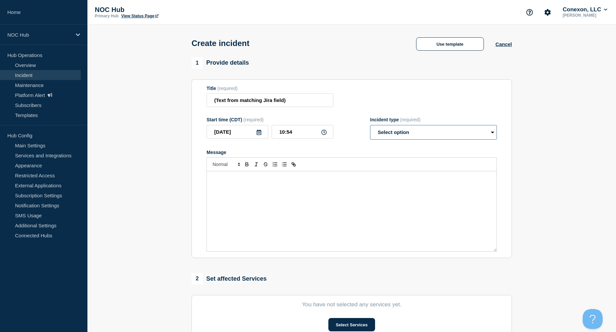
click at [445, 137] on select "Select option Investigating Identified Monitoring" at bounding box center [433, 132] width 127 height 15
click at [459, 47] on button "Use template" at bounding box center [450, 43] width 68 height 13
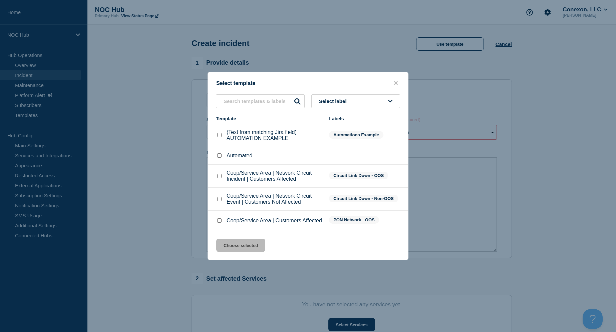
click at [220, 133] on input "(Text from matching Jira field) AUTOMATION EXAMPLE checkbox" at bounding box center [219, 135] width 4 height 4
checkbox input "true"
click at [245, 252] on button "Choose selected" at bounding box center [240, 245] width 49 height 13
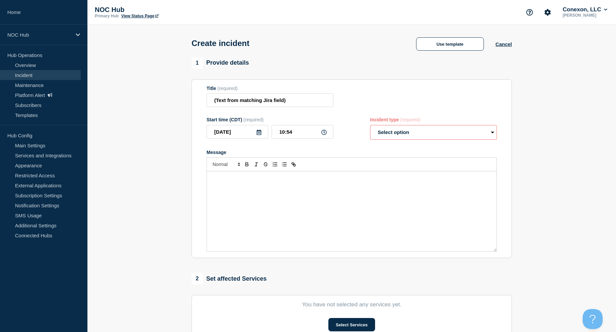
select select "investigating"
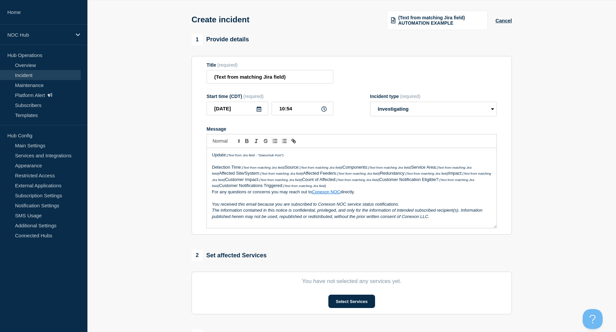
scroll to position [25, 0]
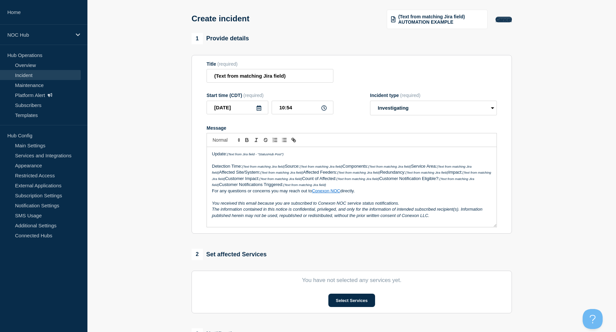
click at [509, 22] on button "Cancel" at bounding box center [503, 20] width 16 height 6
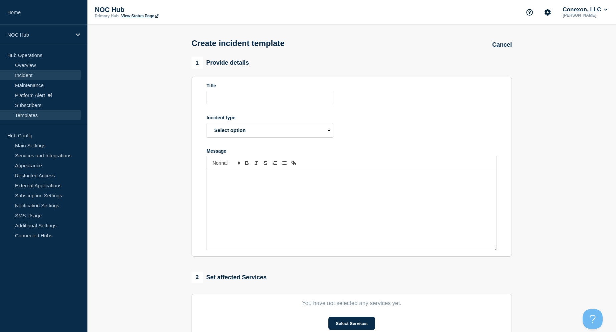
click at [25, 73] on link "Incident" at bounding box center [40, 75] width 81 height 10
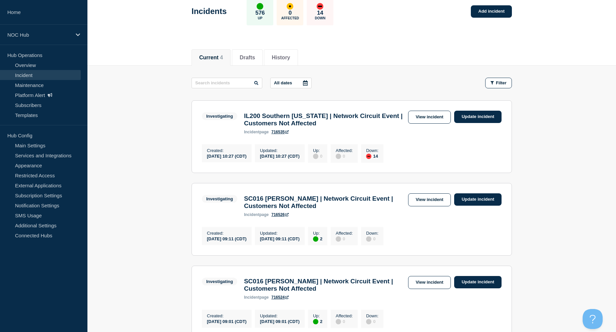
scroll to position [41, 0]
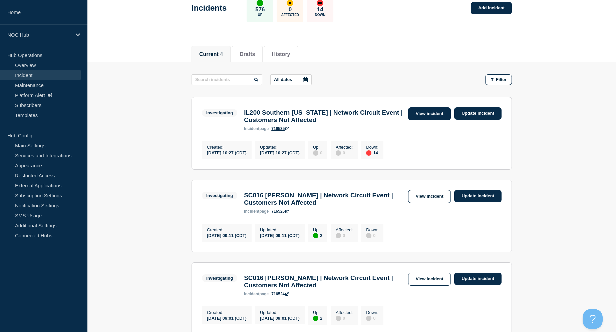
click at [421, 115] on link "View incident" at bounding box center [429, 113] width 43 height 13
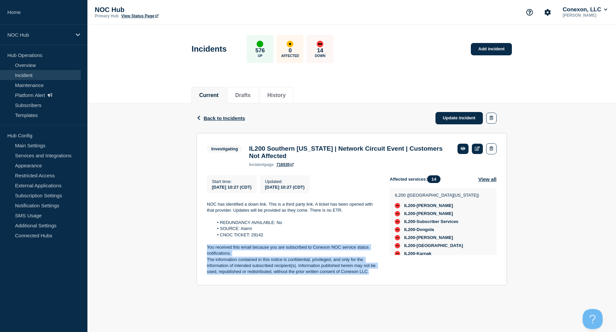
drag, startPoint x: 204, startPoint y: 252, endPoint x: 376, endPoint y: 279, distance: 174.6
click at [376, 279] on section "Investigating IL200 Southern Illinois | Network Circuit Event | Customers Not A…" at bounding box center [351, 209] width 310 height 152
copy div "You received this email because you are subscribed to Conexon NOC service statu…"
click at [292, 167] on link "716535" at bounding box center [284, 164] width 17 height 5
click at [33, 114] on link "Templates" at bounding box center [40, 115] width 81 height 10
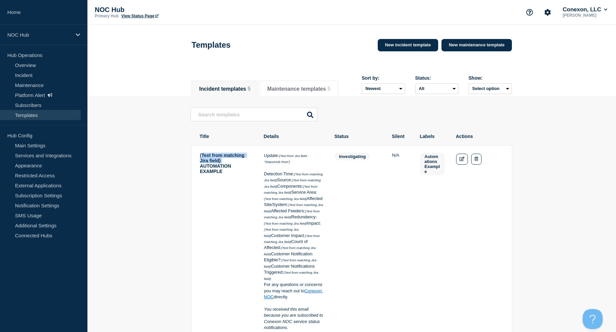
drag, startPoint x: 200, startPoint y: 157, endPoint x: 223, endPoint y: 166, distance: 23.9
click at [223, 166] on td "(Text from matching Jira field) AUTOMATION EXAMPLE" at bounding box center [225, 272] width 53 height 241
drag, startPoint x: 221, startPoint y: 166, endPoint x: 197, endPoint y: 158, distance: 25.0
click at [196, 158] on tr "(Text from matching Jira field) AUTOMATION EXAMPLE Update: (Text from Jira fiel…" at bounding box center [351, 272] width 321 height 255
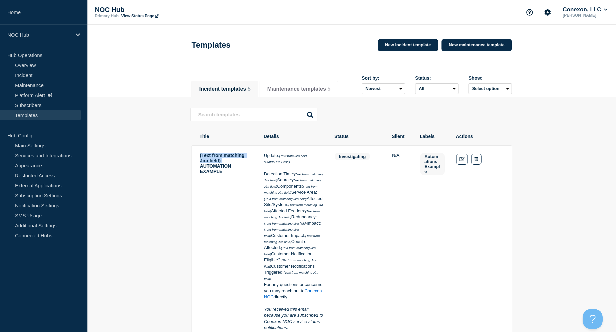
copy td "(Text from matching Jira field)"
click at [463, 159] on link "Edit" at bounding box center [462, 159] width 12 height 11
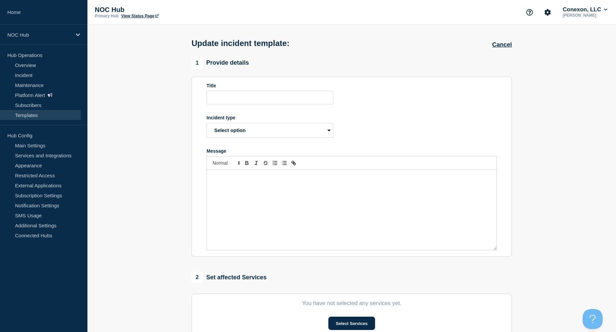
type input "(Text from matching Jira field) AUTOMATION EXAMPLE"
select select "investigating"
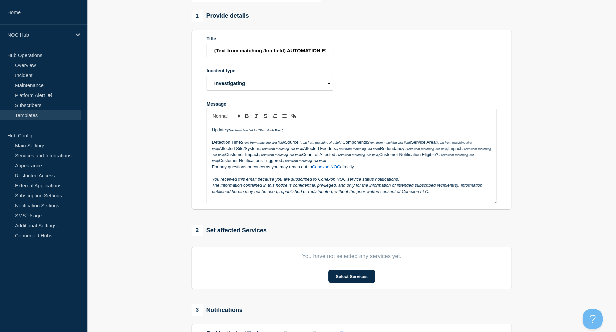
scroll to position [87, 0]
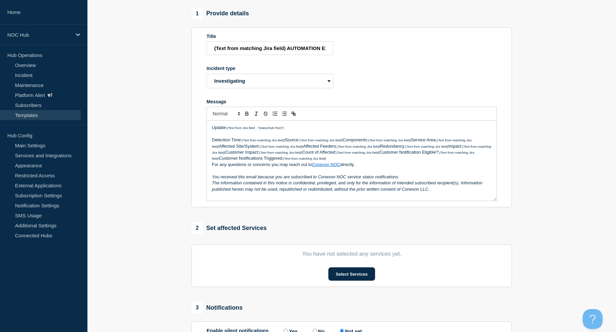
click at [211, 149] on div "Update: (Text from Jira field - "StatusHub Post") Detection Time: (Text from ma…" at bounding box center [352, 161] width 290 height 80
click at [285, 142] on em "(Text from matching Jira field)" at bounding box center [263, 140] width 43 height 4
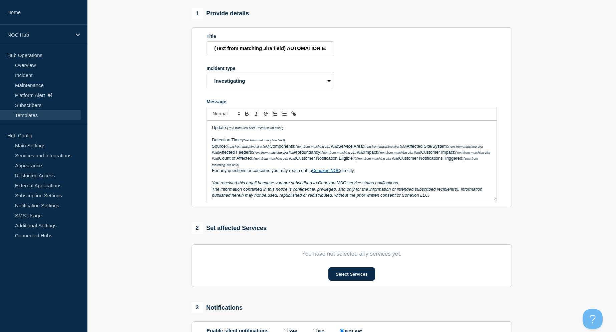
click at [411, 157] on p "Source: (Text from matching Jira field) Components: (Text from matching Jira fi…" at bounding box center [352, 155] width 280 height 25
click at [271, 156] on p "Source: (Text from matching Jira field) Components: (Text from matching Jira fi…" at bounding box center [352, 155] width 280 height 25
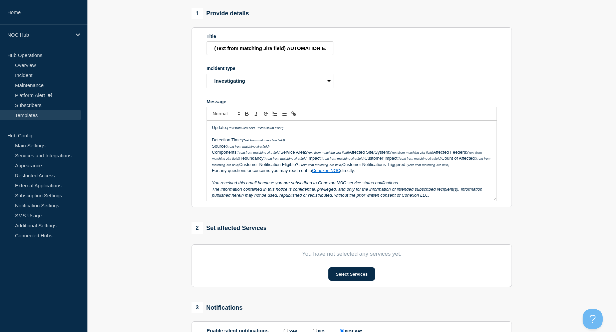
click at [280, 154] on em "(Text from matching Jira field)" at bounding box center [259, 153] width 43 height 4
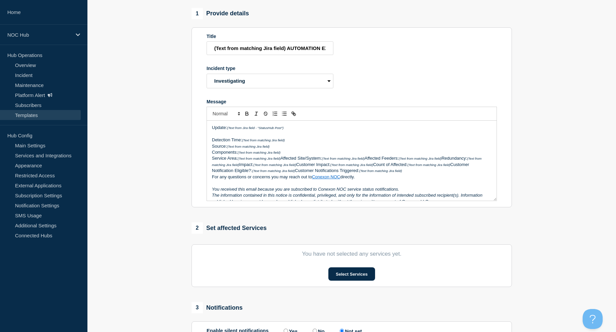
click at [367, 168] on p "Service Area: (Text from matching Jira field) Affected Site/System: (Text from …" at bounding box center [352, 164] width 280 height 18
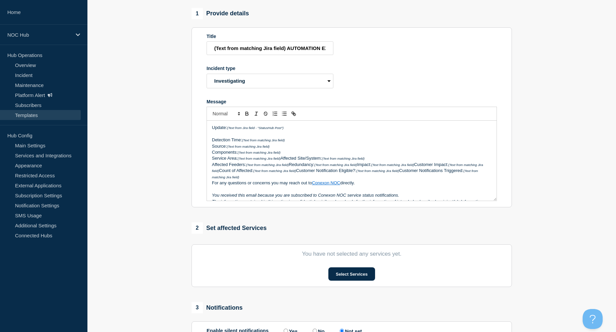
click at [290, 175] on p "Affected Feeders: (Text from matching Jira field) Redundancy: (Text from matchi…" at bounding box center [352, 171] width 280 height 18
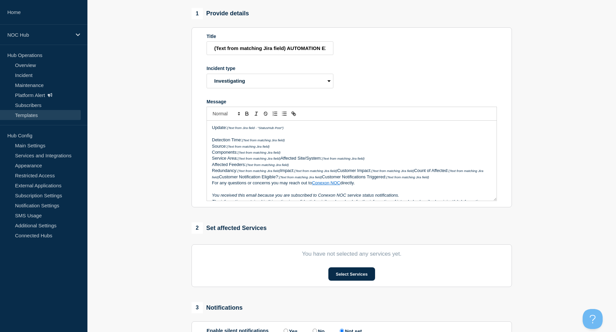
click at [282, 180] on p "Redundancy: (Text from matching Jira field) Impact: (Text from matching Jira fi…" at bounding box center [352, 174] width 280 height 12
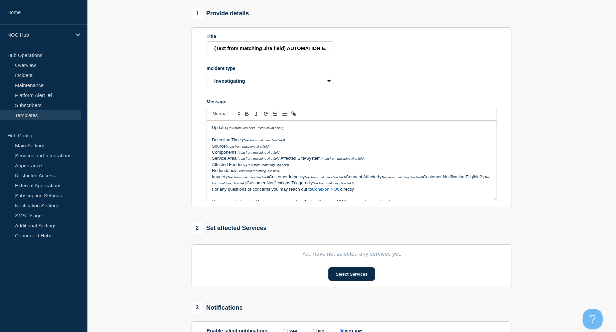
click at [271, 186] on p "Impact: (Text from matching Jira field) Customer Impact: (Text from matching Ji…" at bounding box center [352, 180] width 280 height 12
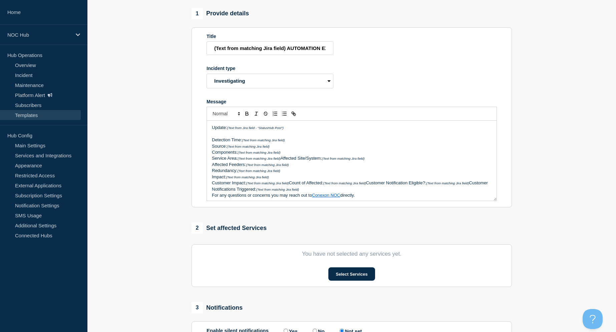
click at [290, 192] on p "Customer Impact: (Text from matching Jira field) Count of Affected: (Text from …" at bounding box center [352, 186] width 280 height 12
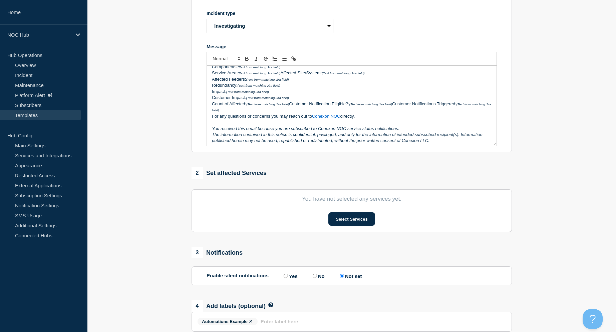
scroll to position [32, 0]
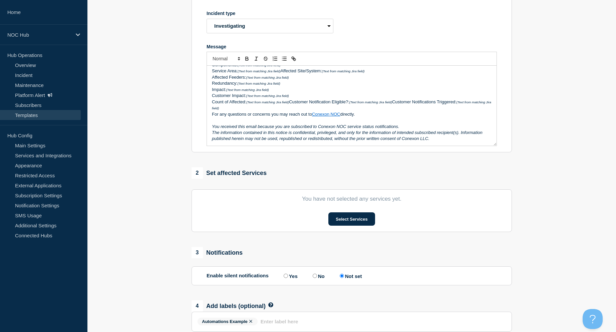
click at [395, 111] on p "Count of Affected: (Text from matching Jira field) Customer Notification Eligib…" at bounding box center [352, 105] width 280 height 12
click at [212, 125] on div "Update: (Text from Jira field - "StatusHub Post") Detection Time: (Text from ma…" at bounding box center [352, 106] width 290 height 80
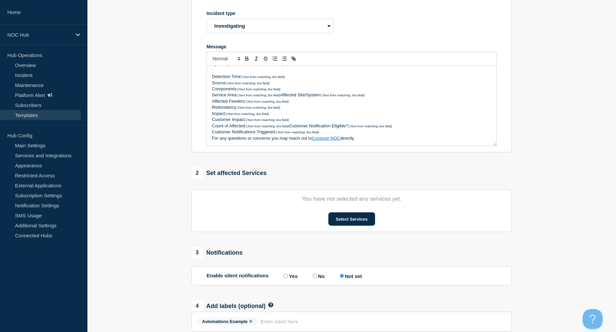
scroll to position [0, 0]
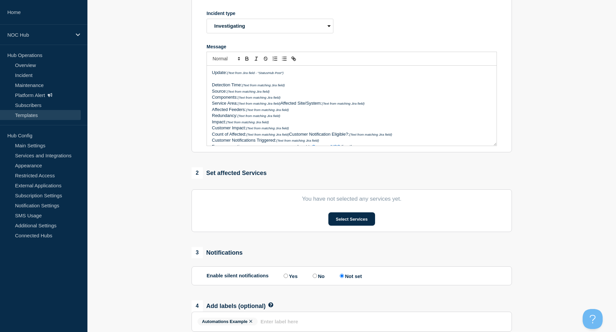
click at [211, 93] on div "Update: (Text from Jira field - "StatusHub Post") Detection Time: (Text from ma…" at bounding box center [352, 106] width 290 height 80
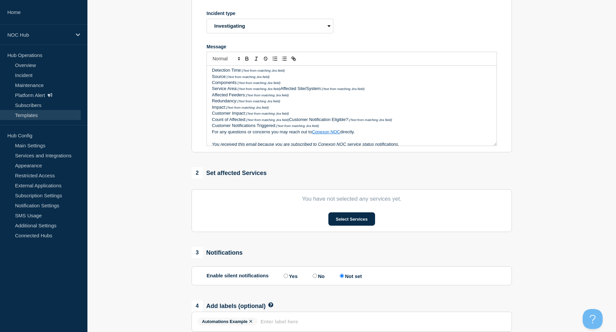
scroll to position [21, 0]
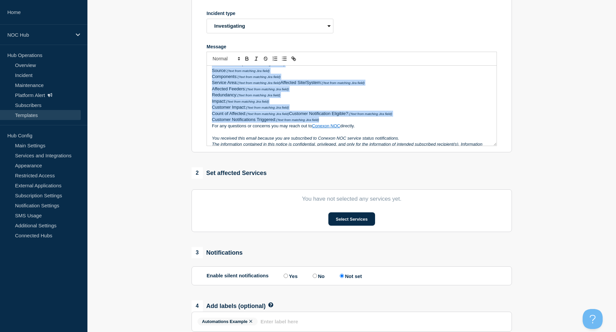
click at [337, 123] on p "Customer Notifications Triggered: (Text from matching Jira field)" at bounding box center [352, 120] width 280 height 6
click at [283, 62] on icon "Toggle bulleted list" at bounding box center [284, 59] width 6 height 6
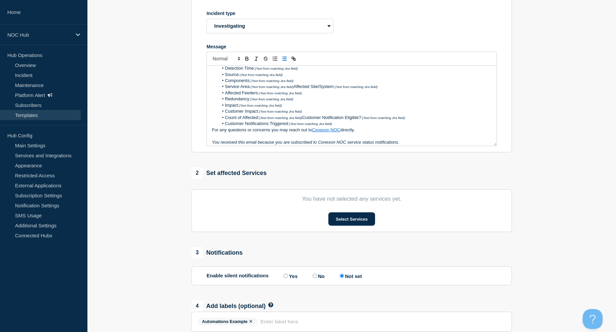
click at [211, 139] on div "Update: (Text from Jira field - "StatusHub Post") Detection Time: (Text from ma…" at bounding box center [352, 106] width 290 height 80
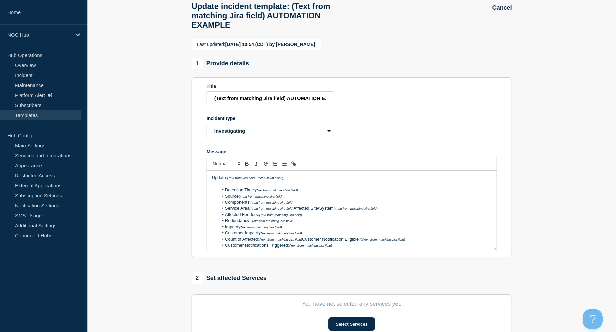
scroll to position [202, 0]
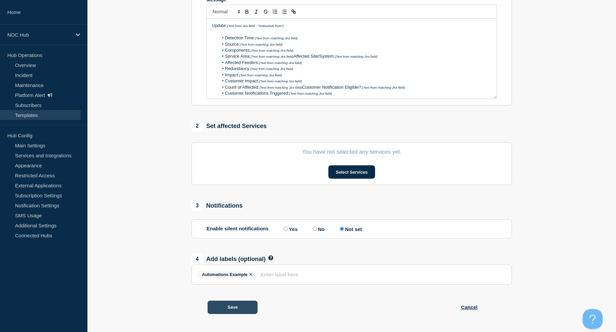
click at [237, 311] on button "Save" at bounding box center [232, 307] width 50 height 13
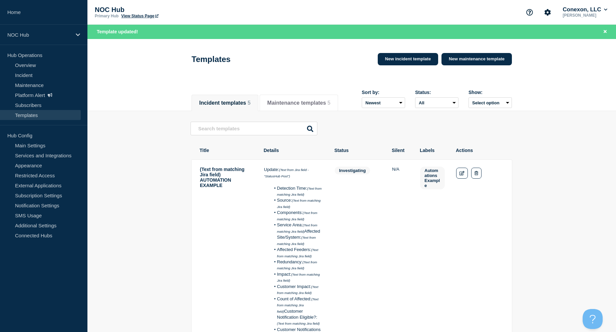
scroll to position [0, 0]
click at [24, 75] on link "Incident" at bounding box center [40, 75] width 81 height 10
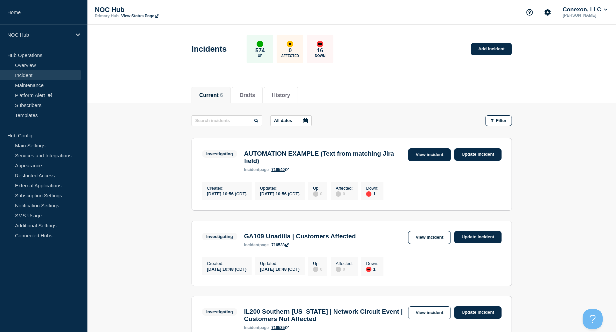
click at [431, 154] on link "View incident" at bounding box center [429, 154] width 43 height 13
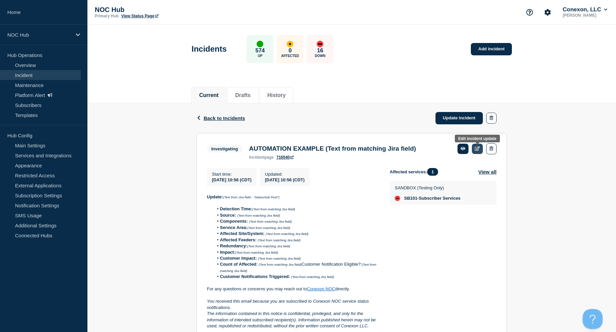
click at [477, 150] on icon at bounding box center [477, 148] width 5 height 4
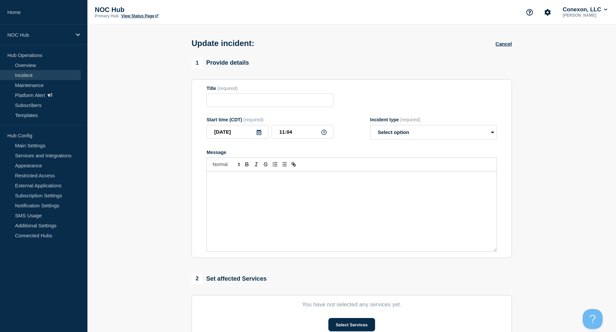
type input "AUTOMATION EXAMPLE (Text from matching Jira field)"
type input "10:56"
select select "investigating"
radio input "false"
radio input "true"
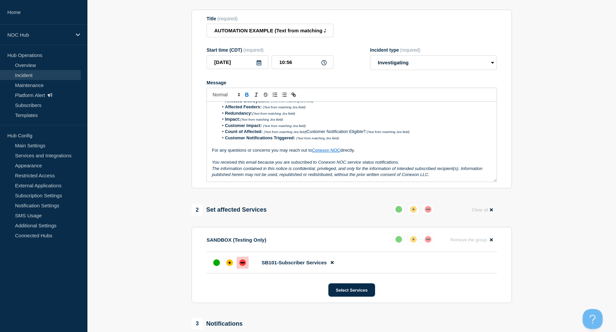
scroll to position [25, 0]
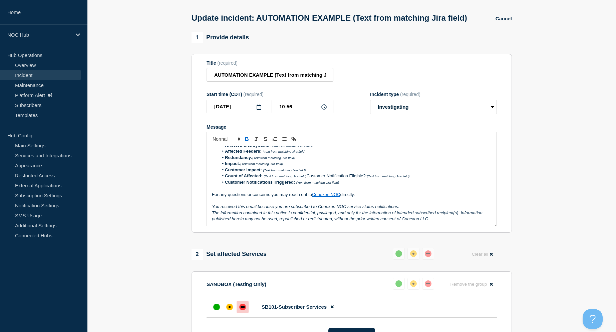
click at [307, 179] on li "Count of Affected: (Text from matching Jira field) Customer Notification Eligib…" at bounding box center [355, 176] width 273 height 6
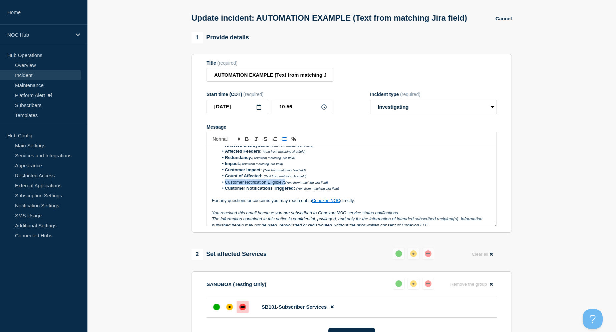
drag, startPoint x: 285, startPoint y: 188, endPoint x: 221, endPoint y: 187, distance: 63.7
click at [221, 185] on li "Customer Notification Eligible?: (Text from matching Jira field)" at bounding box center [355, 182] width 273 height 6
click at [248, 142] on icon "Toggle bold text" at bounding box center [247, 139] width 6 height 6
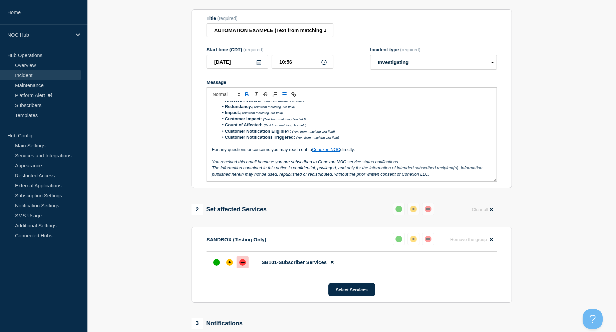
scroll to position [162, 0]
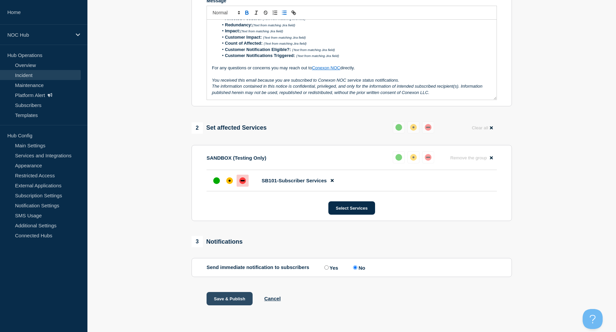
click at [226, 298] on button "Save & Publish" at bounding box center [229, 298] width 46 height 13
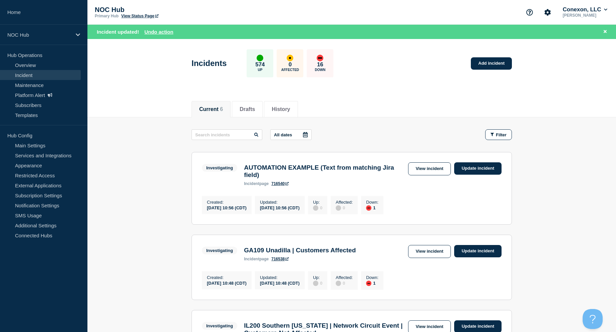
click at [288, 185] on icon at bounding box center [286, 183] width 3 height 3
click at [29, 115] on link "Templates" at bounding box center [40, 115] width 81 height 10
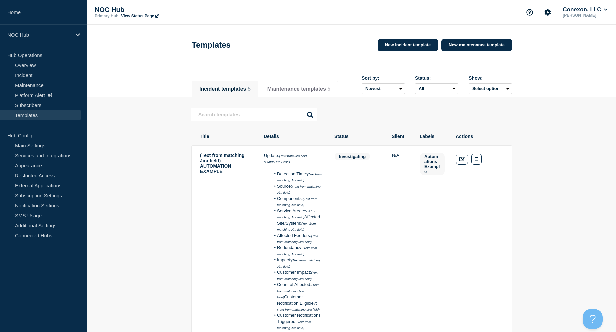
scroll to position [0, 0]
click at [460, 164] on link "Edit" at bounding box center [462, 158] width 12 height 11
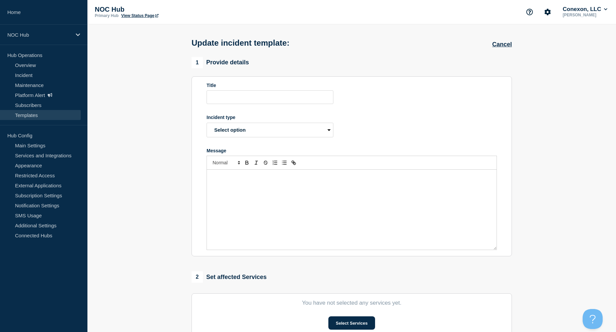
type input "(Text from matching Jira field) AUTOMATION EXAMPLE"
select select "investigating"
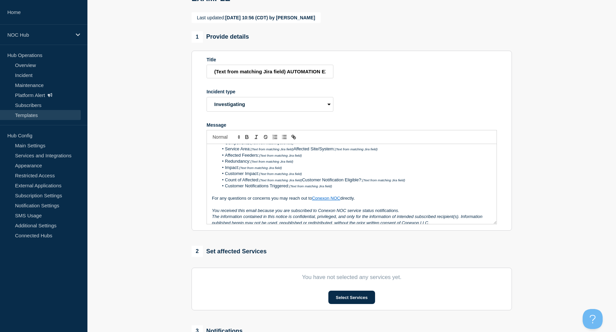
scroll to position [34, 0]
click at [303, 182] on li "Count of Affected: (Text from matching Jira field) Customer Notification Eligib…" at bounding box center [355, 179] width 273 height 6
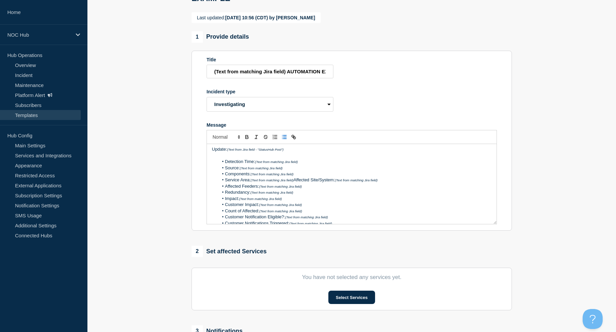
scroll to position [0, 0]
drag, startPoint x: 222, startPoint y: 174, endPoint x: 255, endPoint y: 174, distance: 33.4
click at [255, 166] on li "Detection Time: (Text from matching Jira field)" at bounding box center [355, 163] width 273 height 6
click at [247, 140] on icon "Toggle bold text" at bounding box center [247, 137] width 6 height 6
drag, startPoint x: 222, startPoint y: 181, endPoint x: 242, endPoint y: 181, distance: 19.7
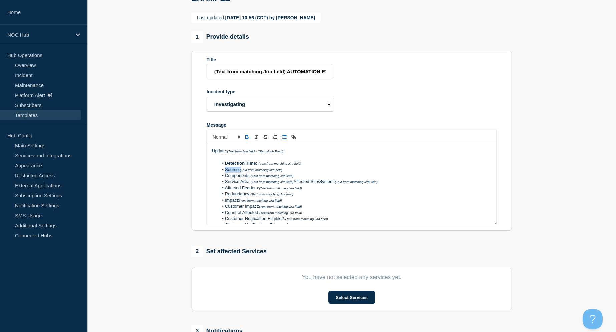
click at [242, 173] on li "Source: (Text from matching Jira field)" at bounding box center [355, 170] width 273 height 6
click at [239, 173] on li "Source: (Text from matching Jira field)" at bounding box center [355, 170] width 273 height 6
drag, startPoint x: 241, startPoint y: 181, endPoint x: 219, endPoint y: 181, distance: 22.0
click at [219, 173] on li "Source: (Text from matching Jira field)" at bounding box center [355, 170] width 273 height 6
click at [247, 139] on icon "Toggle bold text" at bounding box center [247, 138] width 3 height 2
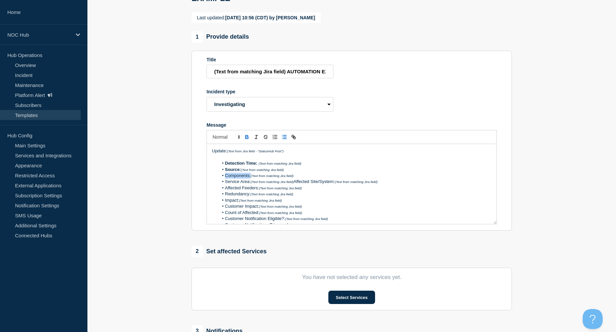
drag, startPoint x: 223, startPoint y: 186, endPoint x: 251, endPoint y: 184, distance: 28.5
click at [251, 179] on li "Components: (Text from matching Jira field)" at bounding box center [355, 176] width 273 height 6
click at [246, 139] on icon "Toggle bold text" at bounding box center [247, 138] width 3 height 2
drag, startPoint x: 224, startPoint y: 191, endPoint x: 252, endPoint y: 189, distance: 27.8
click at [252, 185] on li "Service Area: (Text from matching Jira field) Affected Site/System: (Text from …" at bounding box center [355, 182] width 273 height 6
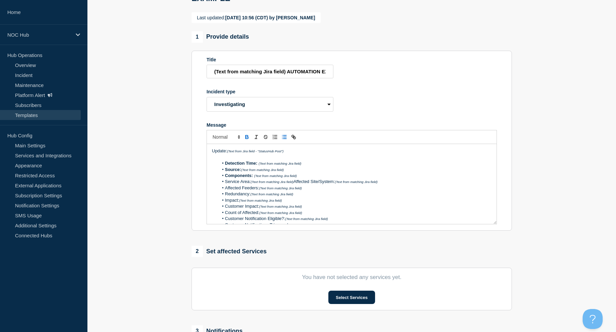
click at [247, 140] on icon "Toggle bold text" at bounding box center [247, 137] width 6 height 6
drag, startPoint x: 224, startPoint y: 198, endPoint x: 260, endPoint y: 197, distance: 36.1
click at [260, 191] on li "Affected Feeders: (Text from matching Jira field)" at bounding box center [355, 188] width 273 height 6
click at [246, 140] on icon "Toggle bold text" at bounding box center [247, 137] width 6 height 6
drag, startPoint x: 225, startPoint y: 205, endPoint x: 253, endPoint y: 203, distance: 27.7
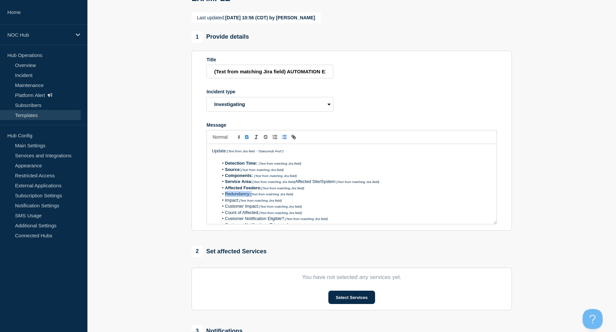
click at [253, 197] on li "Redundancy: (Text from matching Jira field)" at bounding box center [355, 194] width 273 height 6
click at [247, 139] on icon "Toggle bold text" at bounding box center [247, 138] width 3 height 2
drag, startPoint x: 225, startPoint y: 211, endPoint x: 240, endPoint y: 212, distance: 15.3
click at [240, 203] on li "Impact: (Text from matching Jira field)" at bounding box center [355, 200] width 273 height 6
click at [247, 137] on icon "Toggle bold text" at bounding box center [247, 136] width 2 height 2
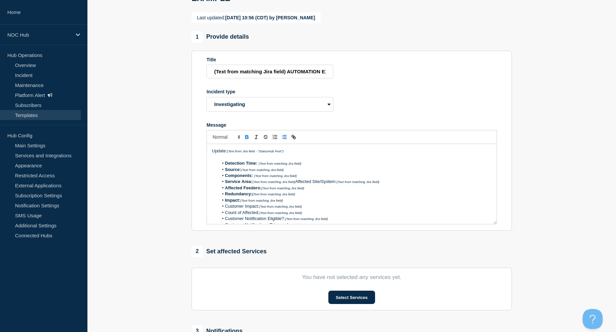
drag, startPoint x: 225, startPoint y: 216, endPoint x: 260, endPoint y: 216, distance: 35.7
click at [260, 209] on li "Customer Impact: (Text from matching Jira field)" at bounding box center [355, 206] width 273 height 6
click at [246, 139] on icon "Toggle bold text" at bounding box center [247, 138] width 3 height 2
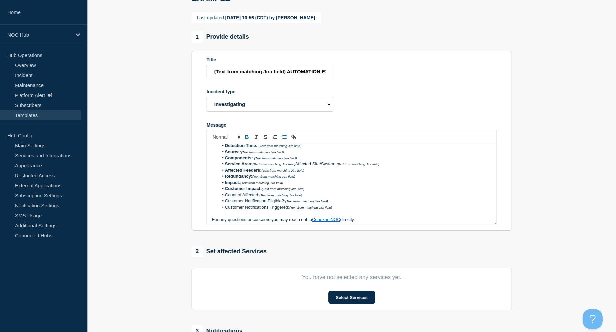
scroll to position [24, 0]
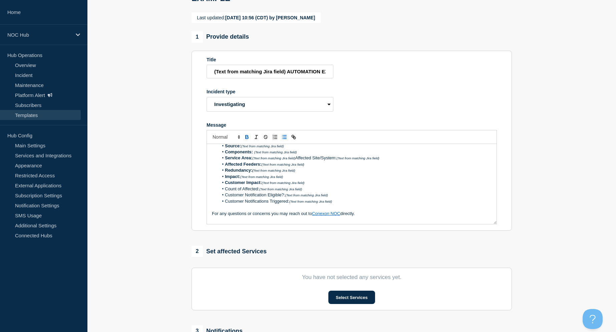
drag, startPoint x: 261, startPoint y: 199, endPoint x: 225, endPoint y: 198, distance: 35.7
click at [225, 192] on li "Count of Affected: (Text from matching Jira field)" at bounding box center [355, 189] width 273 height 6
click at [247, 140] on icon "Toggle bold text" at bounding box center [247, 137] width 6 height 6
drag, startPoint x: 287, startPoint y: 206, endPoint x: 225, endPoint y: 205, distance: 61.7
click at [225, 198] on li "Customer Notification Eligible?: (Text from matching Jira field)" at bounding box center [355, 195] width 273 height 6
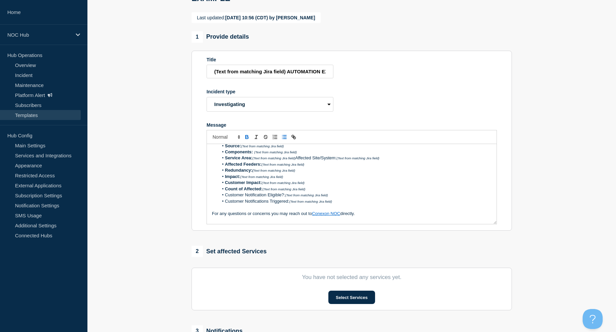
click at [246, 140] on icon "Toggle bold text" at bounding box center [247, 137] width 6 height 6
drag, startPoint x: 291, startPoint y: 211, endPoint x: 225, endPoint y: 210, distance: 65.7
click at [225, 204] on li "Customer Notifications Triggered: (Text from matching Jira field)" at bounding box center [355, 201] width 273 height 6
click at [247, 140] on icon "Toggle bold text" at bounding box center [247, 137] width 6 height 6
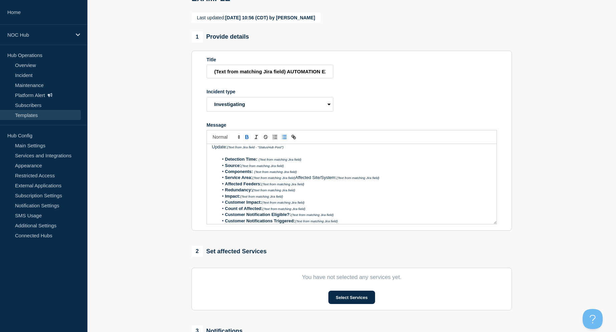
scroll to position [0, 0]
drag, startPoint x: 228, startPoint y: 162, endPoint x: 203, endPoint y: 163, distance: 25.4
click at [203, 163] on section "Title (Text from matching Jira field) AUTOMATION EXAMPLE Incident type Select o…" at bounding box center [351, 141] width 320 height 180
click at [247, 139] on icon "Toggle bold text" at bounding box center [247, 138] width 3 height 2
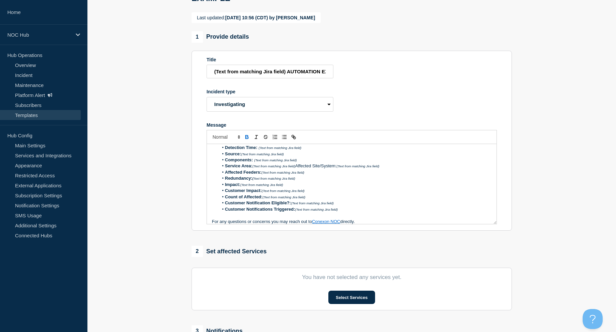
scroll to position [45, 0]
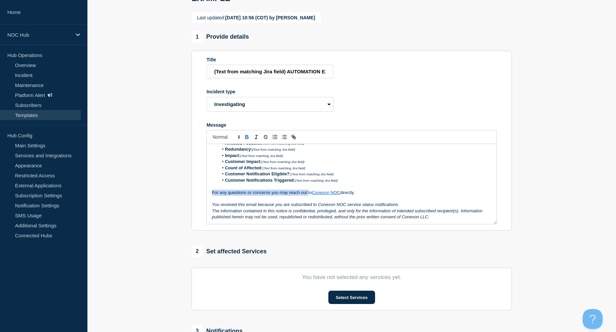
drag, startPoint x: 213, startPoint y: 202, endPoint x: 308, endPoint y: 201, distance: 95.1
click at [308, 196] on p "For any questions or concerns you may reach out to Conexon NOC directly." at bounding box center [352, 193] width 280 height 6
click at [358, 171] on li "Count of Affected: (Text from matching Jira field)" at bounding box center [355, 168] width 273 height 6
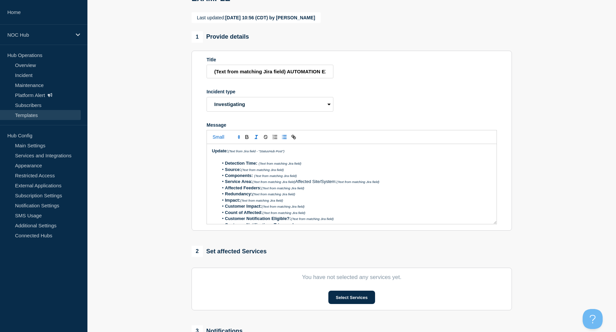
scroll to position [7, 0]
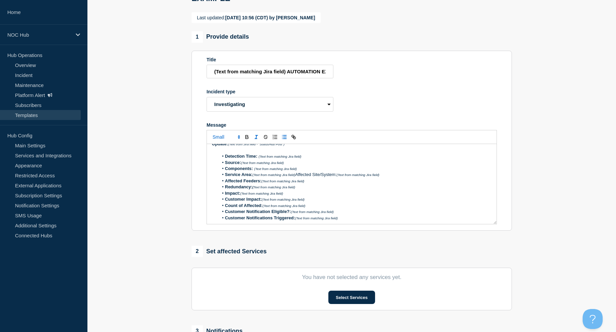
click at [297, 178] on li "Service Area: (Text from matching Jira field) Affected Site/System: (Text from …" at bounding box center [355, 175] width 273 height 6
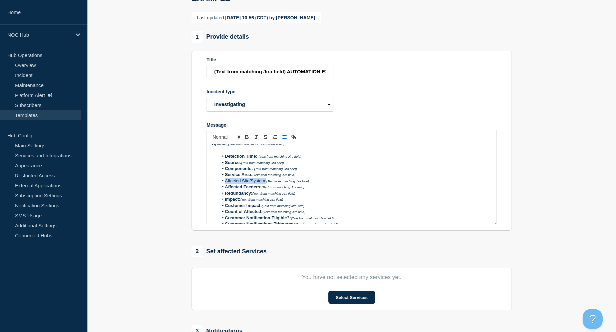
drag, startPoint x: 267, startPoint y: 192, endPoint x: 222, endPoint y: 190, distance: 45.1
click at [222, 184] on li "Affected Site/System: (Text from matching Jira field)" at bounding box center [355, 181] width 273 height 6
click at [246, 137] on icon "Toggle bold text" at bounding box center [247, 136] width 2 height 2
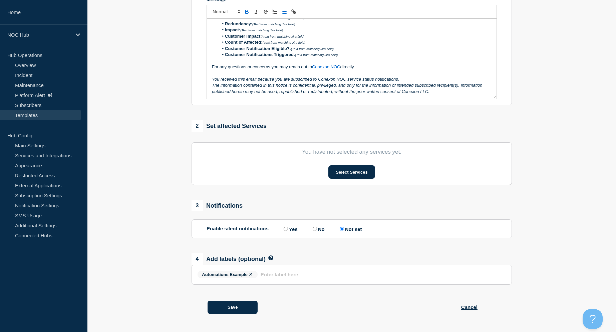
scroll to position [202, 0]
click at [230, 306] on button "Save" at bounding box center [232, 307] width 50 height 13
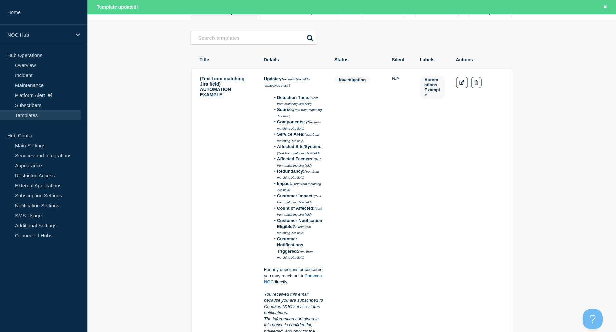
scroll to position [92, 0]
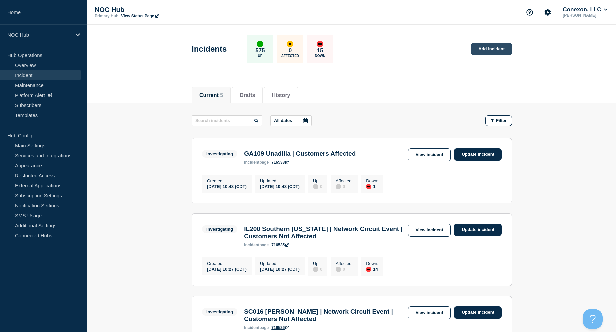
click at [494, 48] on link "Add incident" at bounding box center [491, 49] width 41 height 12
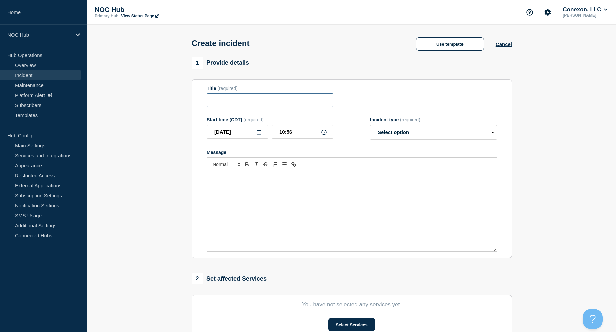
click at [254, 103] on input "Title" at bounding box center [269, 100] width 127 height 14
click at [455, 45] on button "Use template" at bounding box center [450, 43] width 68 height 13
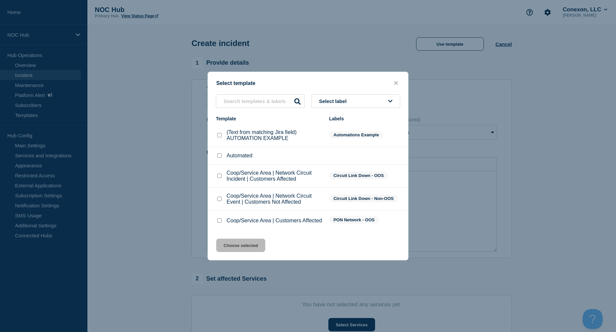
click at [219, 133] on input "(Text from matching Jira field) AUTOMATION EXAMPLE checkbox" at bounding box center [219, 135] width 4 height 4
checkbox input "true"
click at [239, 252] on button "Choose selected" at bounding box center [240, 245] width 49 height 13
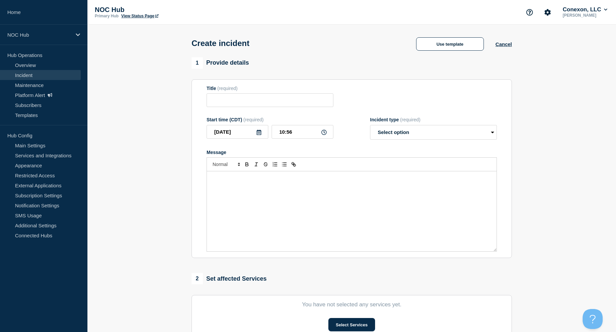
type input "(Text from matching Jira field) AUTOMATION EXAMPLE"
select select "investigating"
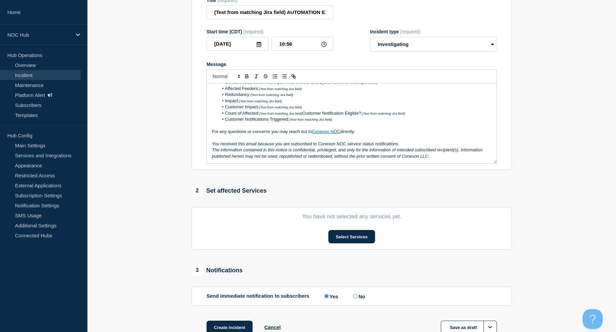
scroll to position [142, 0]
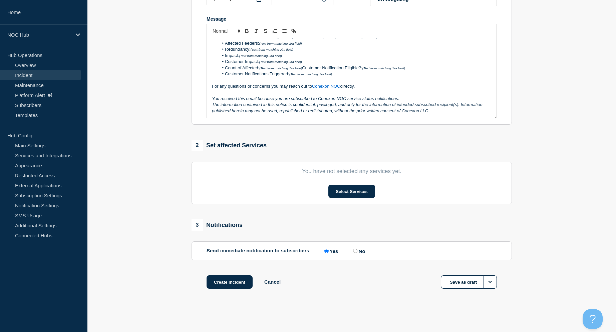
click at [353, 250] on input "No" at bounding box center [355, 251] width 4 height 4
radio input "true"
radio input "false"
click at [346, 191] on button "Select Services" at bounding box center [351, 191] width 46 height 13
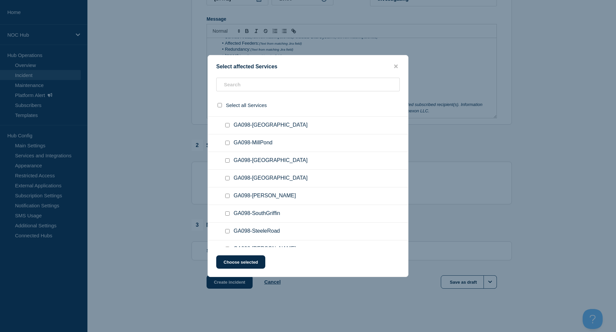
scroll to position [2285, 0]
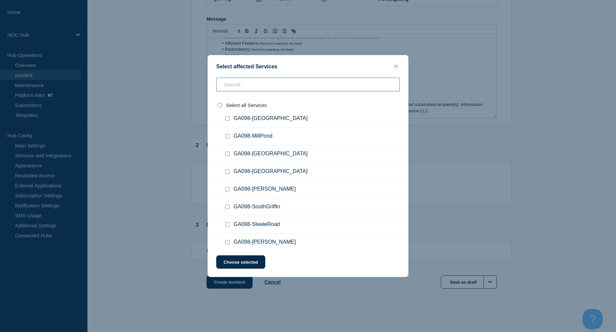
click at [290, 87] on input "text" at bounding box center [307, 85] width 183 height 14
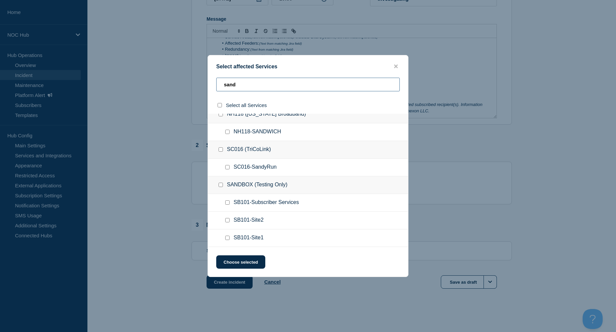
scroll to position [124, 0]
type input "sand"
click at [227, 201] on input "SB101-Subscriber Services checkbox" at bounding box center [227, 202] width 4 height 4
checkbox input "true"
click at [228, 221] on input "SB101-Site2 checkbox" at bounding box center [227, 220] width 4 height 4
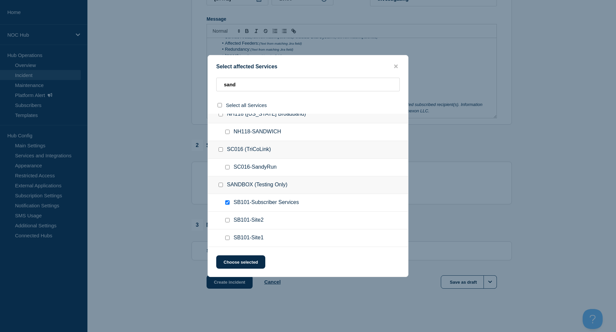
checkbox input "true"
click at [228, 202] on input "SB101-Subscriber Services checkbox" at bounding box center [227, 202] width 4 height 4
checkbox input "false"
click at [220, 183] on input "SANDBOX (Testing Only) checkbox" at bounding box center [221, 185] width 4 height 4
checkbox input "true"
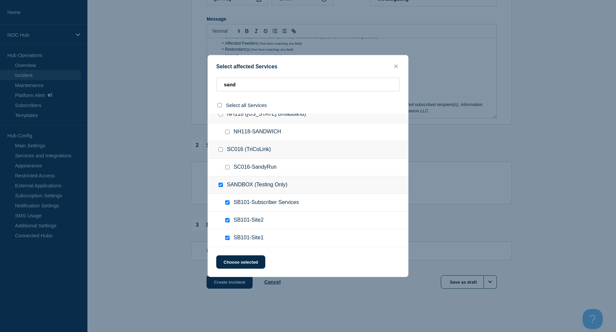
checkbox input "true"
click at [223, 182] on div at bounding box center [222, 185] width 10 height 7
click at [226, 200] on input "SB101-Subscriber Services checkbox" at bounding box center [227, 202] width 4 height 4
checkbox input "false"
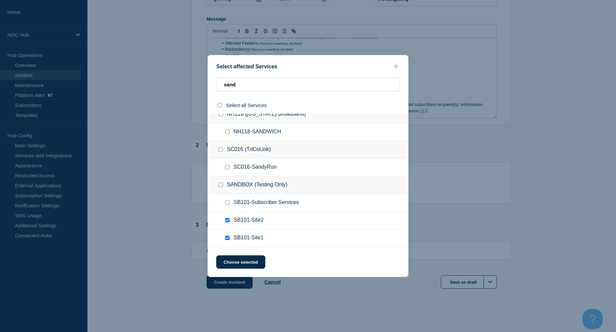
click at [221, 184] on input "SANDBOX (Testing Only) checkbox" at bounding box center [221, 185] width 4 height 4
checkbox input "true"
click at [221, 184] on input "SANDBOX (Testing Only) checkbox" at bounding box center [221, 185] width 4 height 4
checkbox input "false"
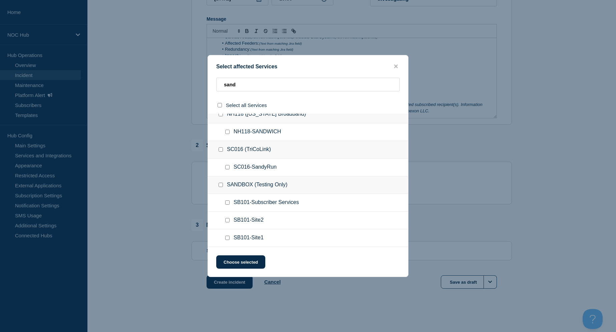
checkbox input "false"
click at [228, 202] on input "SB101-Subscriber Services checkbox" at bounding box center [227, 202] width 4 height 4
checkbox input "true"
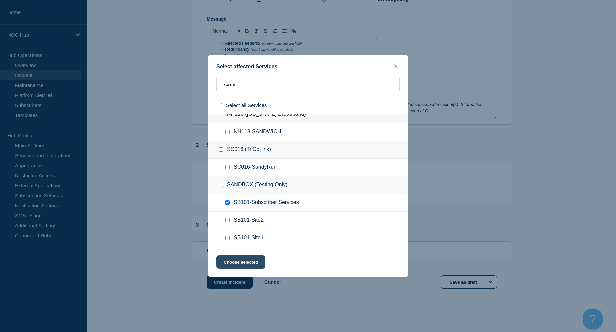
click at [251, 264] on button "Choose selected" at bounding box center [240, 262] width 49 height 13
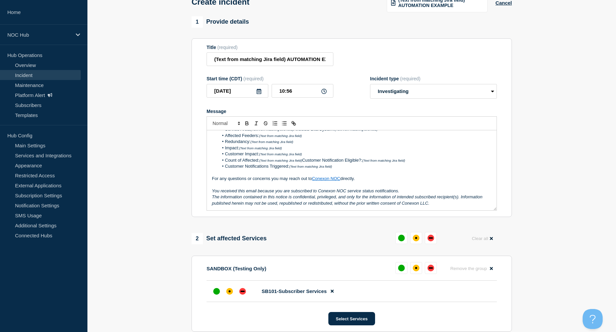
scroll to position [0, 0]
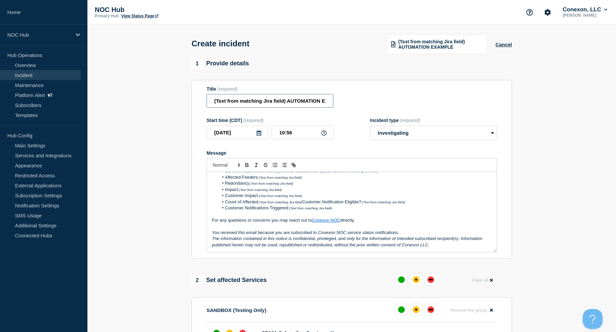
click at [210, 102] on input "(Text from matching Jira field) AUTOMATION EXAMPLE" at bounding box center [269, 101] width 127 height 14
drag, startPoint x: 285, startPoint y: 104, endPoint x: 394, endPoint y: 106, distance: 108.4
click at [394, 106] on div "Title (required) (Text from matching Jira field) AUTOMATION EXAMPLE" at bounding box center [351, 97] width 290 height 22
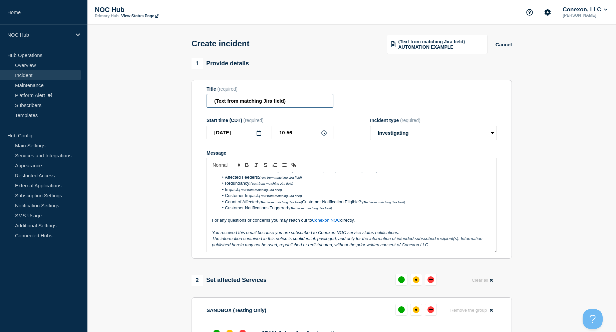
click at [212, 104] on input "(Text from matching Jira field)" at bounding box center [269, 101] width 127 height 14
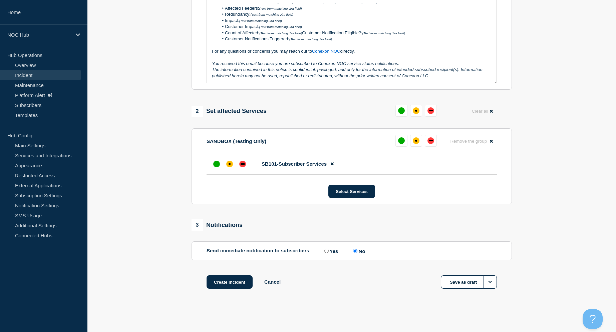
scroll to position [180, 0]
type input "AUTOMATION EXAMPLE (Text from matching Jira field)"
click at [229, 282] on button "Create incident" at bounding box center [229, 282] width 46 height 13
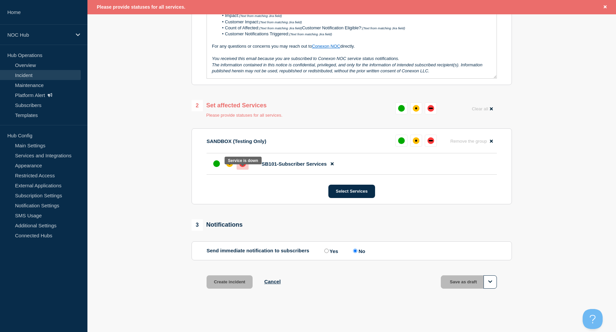
click at [243, 164] on div "down" at bounding box center [243, 163] width 4 height 1
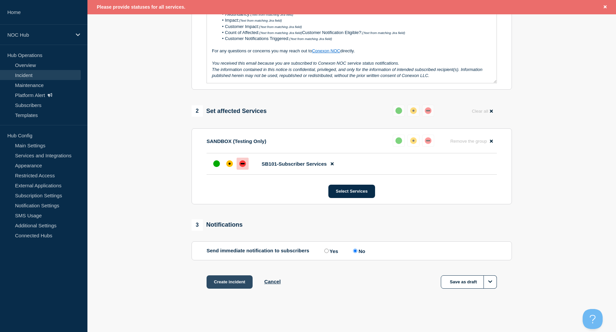
click at [226, 283] on button "Create incident" at bounding box center [229, 282] width 46 height 13
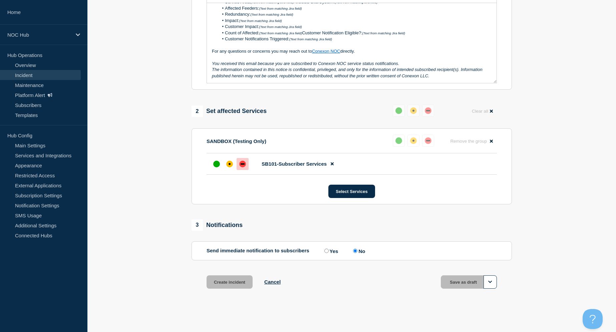
scroll to position [180, 0]
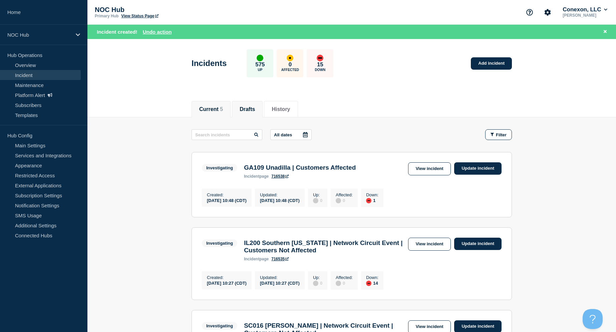
click at [252, 108] on button "Drafts" at bounding box center [247, 109] width 15 height 6
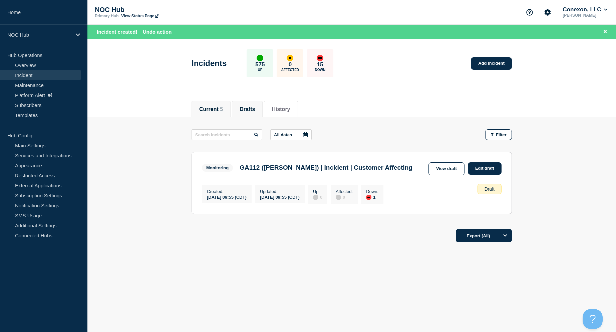
click at [206, 107] on button "Current 5" at bounding box center [211, 109] width 24 height 6
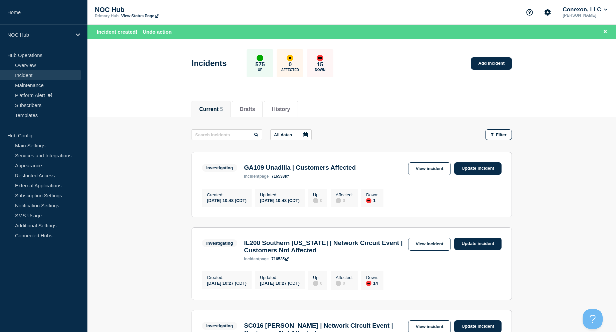
scroll to position [1, 0]
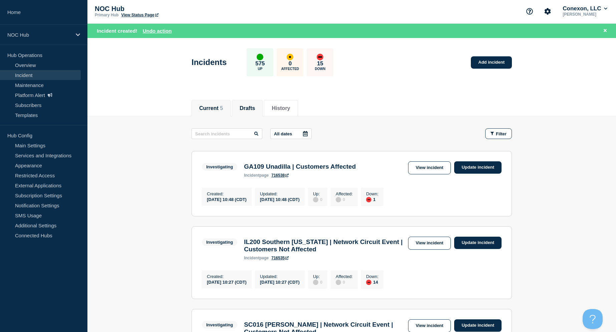
click at [254, 108] on button "Drafts" at bounding box center [247, 108] width 15 height 6
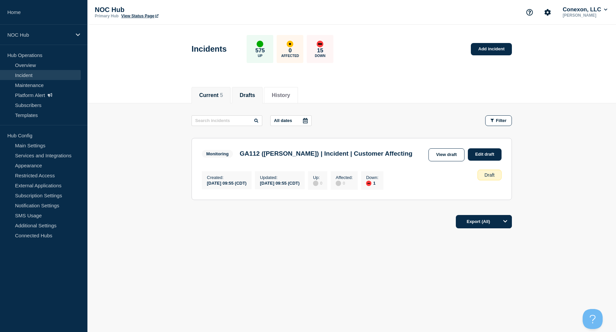
click at [216, 97] on button "Current 5" at bounding box center [211, 95] width 24 height 6
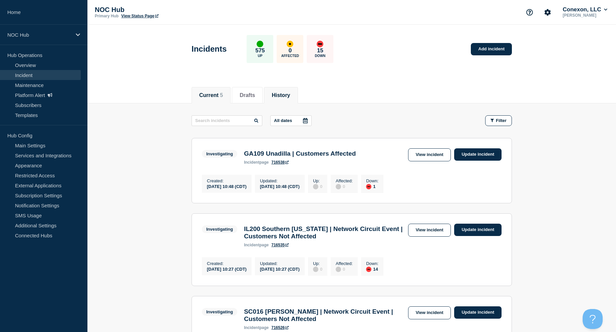
click at [283, 90] on li "History" at bounding box center [281, 95] width 34 height 16
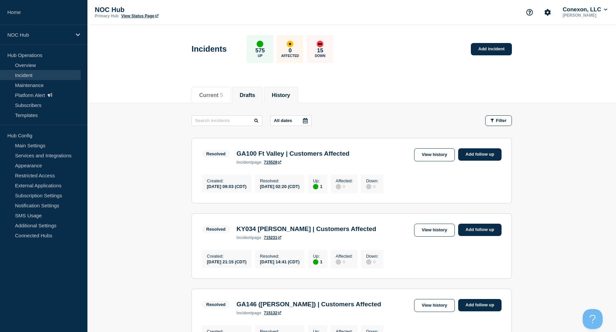
click at [244, 92] on button "Drafts" at bounding box center [247, 95] width 15 height 6
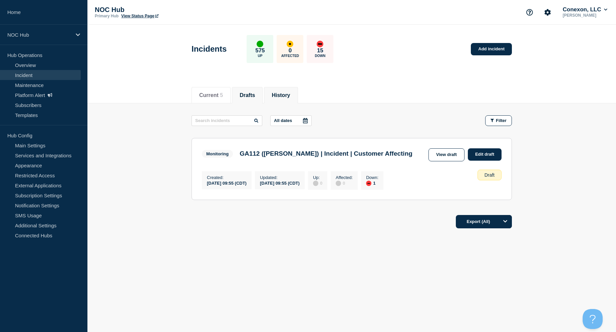
click at [280, 94] on button "History" at bounding box center [281, 95] width 18 height 6
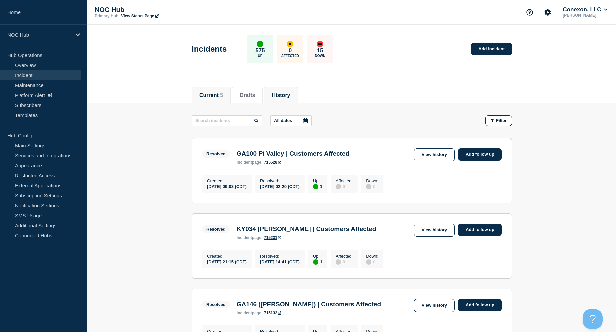
click at [217, 93] on button "Current 5" at bounding box center [211, 95] width 24 height 6
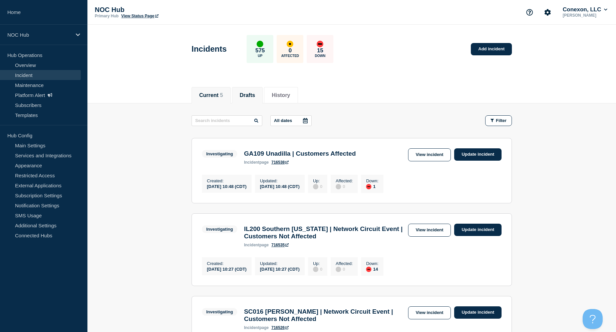
click at [248, 92] on button "Drafts" at bounding box center [247, 95] width 15 height 6
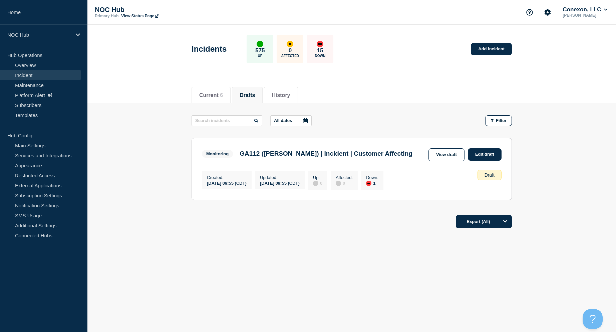
click at [303, 119] on icon at bounding box center [305, 120] width 5 height 5
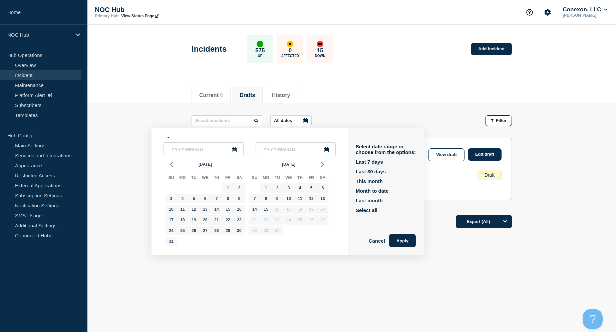
click at [381, 107] on main "All dates _ - _ [DATE] Su Mo Tu We Th Fr Sa 27 28 29 30 31 1 2 3 4 5 6 7 8 9 10…" at bounding box center [351, 156] width 528 height 107
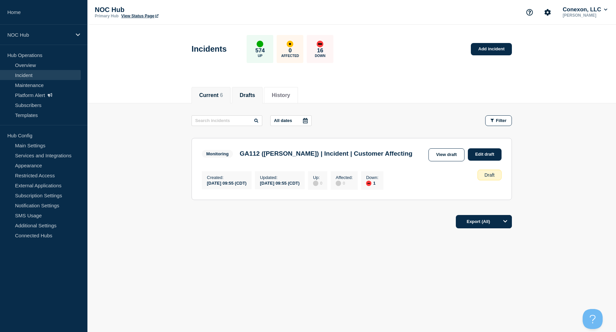
click at [212, 95] on button "Current 6" at bounding box center [211, 95] width 24 height 6
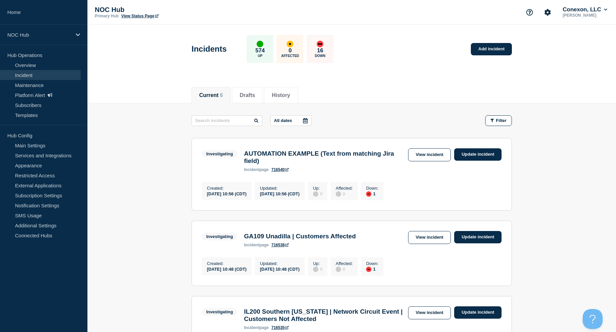
click at [279, 172] on link "716540" at bounding box center [279, 169] width 17 height 5
click at [427, 156] on link "View incident" at bounding box center [429, 154] width 43 height 13
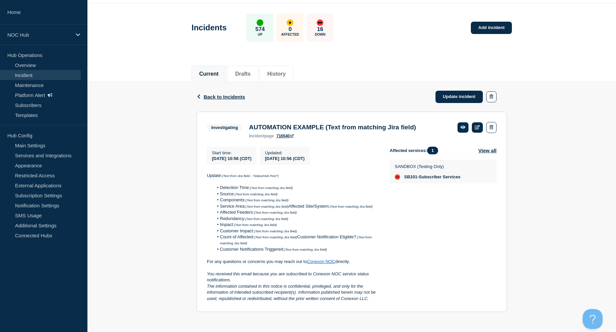
scroll to position [27, 0]
click at [476, 127] on link at bounding box center [477, 127] width 11 height 10
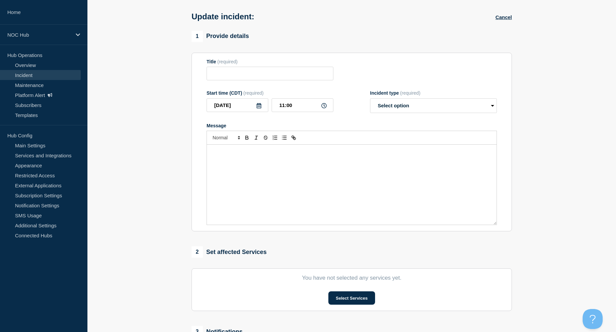
type input "AUTOMATION EXAMPLE (Text from matching Jira field)"
type input "10:56"
select select "investigating"
radio input "false"
radio input "true"
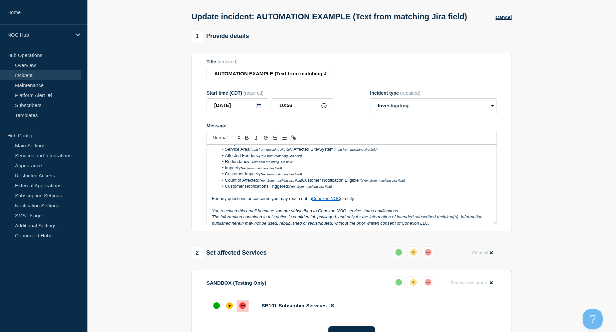
scroll to position [27, 0]
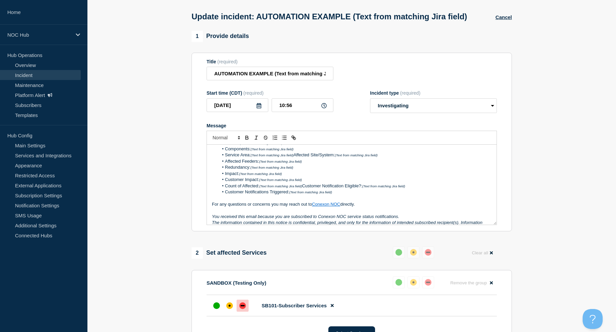
click at [295, 158] on li "Service Area: (Text from matching Jira field) Affected Site/System: (Text from …" at bounding box center [355, 155] width 273 height 6
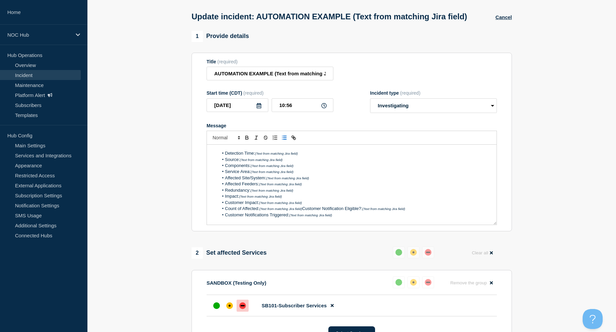
scroll to position [7, 0]
drag, startPoint x: 224, startPoint y: 164, endPoint x: 256, endPoint y: 162, distance: 31.8
click at [256, 160] on li "Detection Time: (Text from matching Jira field)" at bounding box center [355, 157] width 273 height 6
click at [247, 141] on icon "Toggle bold text" at bounding box center [247, 138] width 6 height 6
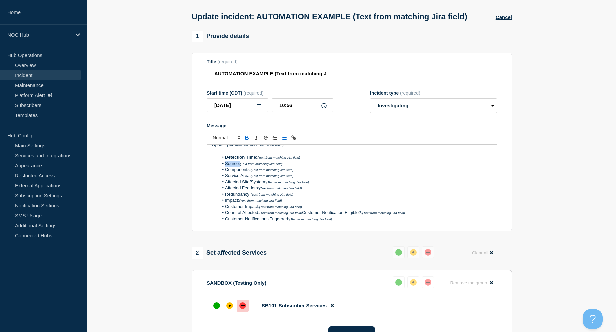
drag, startPoint x: 226, startPoint y: 170, endPoint x: 240, endPoint y: 169, distance: 14.7
click at [240, 167] on li "Source: (Text from matching Jira field)" at bounding box center [355, 164] width 273 height 6
click at [249, 141] on icon "Toggle bold text" at bounding box center [247, 138] width 6 height 6
click at [252, 172] on em "(Text from matching Jira field)" at bounding box center [272, 170] width 43 height 4
drag, startPoint x: 224, startPoint y: 175, endPoint x: 250, endPoint y: 177, distance: 26.1
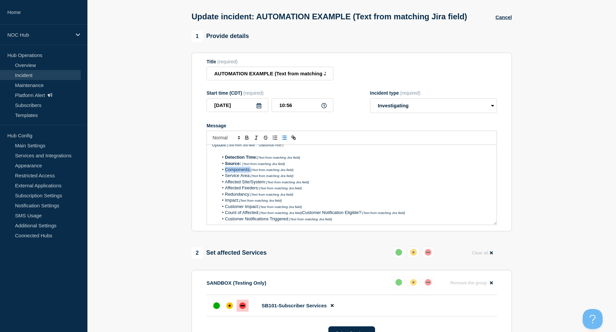
click at [250, 173] on li "Components: (Text from matching Jira field)" at bounding box center [355, 170] width 273 height 6
click at [246, 139] on icon "Toggle bold text" at bounding box center [247, 139] width 3 height 2
drag, startPoint x: 225, startPoint y: 183, endPoint x: 251, endPoint y: 183, distance: 26.0
click at [251, 179] on li "Service Area: (Text from matching Jira field)" at bounding box center [355, 176] width 273 height 6
click at [247, 141] on icon "Toggle bold text" at bounding box center [247, 138] width 6 height 6
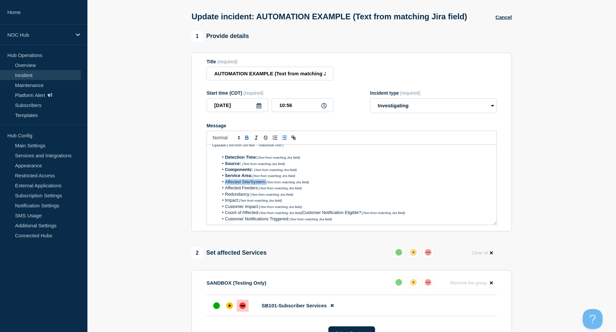
drag, startPoint x: 224, startPoint y: 188, endPoint x: 266, endPoint y: 186, distance: 42.1
click at [266, 185] on li "Affected Site/System: (Text from matching Jira field)" at bounding box center [355, 182] width 273 height 6
click at [248, 139] on icon "Toggle bold text" at bounding box center [247, 139] width 3 height 2
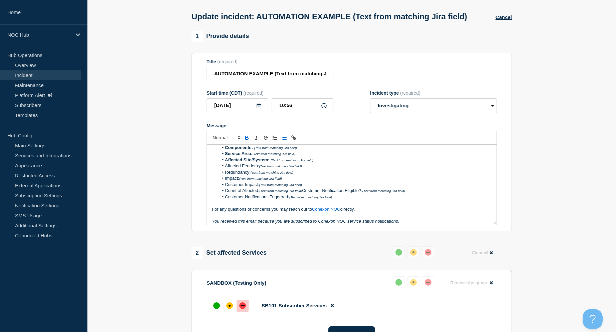
scroll to position [31, 0]
drag, startPoint x: 259, startPoint y: 171, endPoint x: 226, endPoint y: 170, distance: 33.4
click at [226, 167] on li "Affected Feeders: (Text from matching Jira field)" at bounding box center [355, 164] width 273 height 6
click at [246, 138] on icon "Toggle bold text" at bounding box center [247, 137] width 2 height 2
drag, startPoint x: 251, startPoint y: 176, endPoint x: 225, endPoint y: 177, distance: 26.7
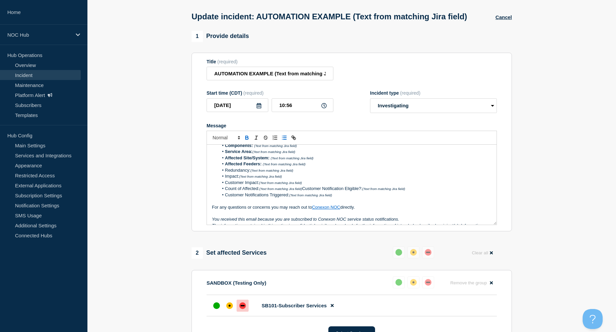
click at [225, 173] on li "Redundancy: (Text from matching Jira field)" at bounding box center [355, 170] width 273 height 6
click at [246, 141] on icon "Toggle bold text" at bounding box center [247, 138] width 6 height 6
drag, startPoint x: 240, startPoint y: 183, endPoint x: 225, endPoint y: 182, distance: 15.0
click at [225, 179] on li "Impact: (Text from matching Jira field)" at bounding box center [355, 176] width 273 height 6
click at [247, 141] on icon "Toggle bold text" at bounding box center [247, 138] width 6 height 6
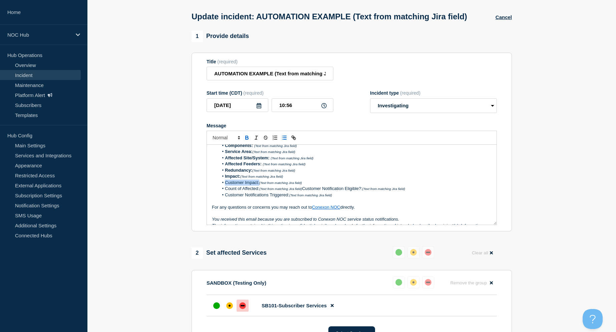
drag, startPoint x: 259, startPoint y: 187, endPoint x: 226, endPoint y: 188, distance: 33.0
click at [226, 186] on li "Customer Impact: (Text from matching Jira field)" at bounding box center [355, 183] width 273 height 6
click at [246, 141] on icon "Toggle bold text" at bounding box center [247, 138] width 6 height 6
click at [240, 192] on li "Count of Affected: (Text from matching Jira field) Customer Notification Eligib…" at bounding box center [355, 189] width 273 height 6
drag, startPoint x: 260, startPoint y: 193, endPoint x: 225, endPoint y: 195, distance: 34.7
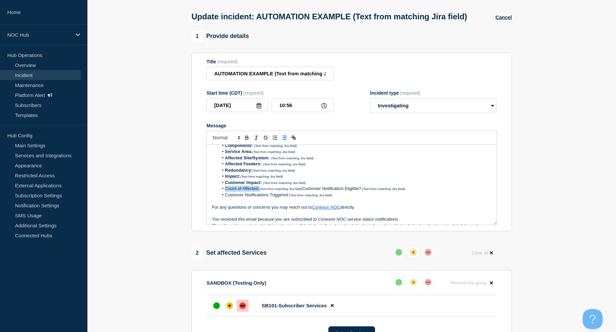
click at [225, 192] on li "Count of Affected: (Text from matching Jira field) Customer Notification Eligib…" at bounding box center [355, 189] width 273 height 6
click at [247, 141] on icon "Toggle bold text" at bounding box center [247, 138] width 6 height 6
drag, startPoint x: 269, startPoint y: 201, endPoint x: 255, endPoint y: 200, distance: 14.0
click at [255, 198] on li "Customer Notifications Triggered: (Text from matching Jira field)" at bounding box center [355, 195] width 273 height 6
click at [287, 198] on li "Customer Notifications Triggered: (Text from matching Jira field)" at bounding box center [355, 195] width 273 height 6
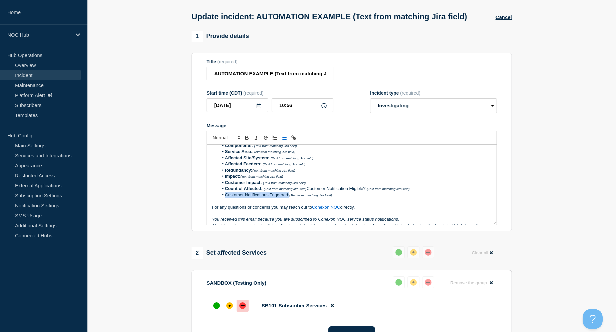
drag, startPoint x: 289, startPoint y: 200, endPoint x: 226, endPoint y: 198, distance: 63.7
click at [226, 198] on li "Customer Notifications Triggered: (Text from matching Jira field)" at bounding box center [355, 195] width 273 height 6
click at [247, 138] on icon "Toggle bold text" at bounding box center [247, 137] width 2 height 2
click at [259, 185] on strong "Customer Impact:" at bounding box center [243, 182] width 37 height 5
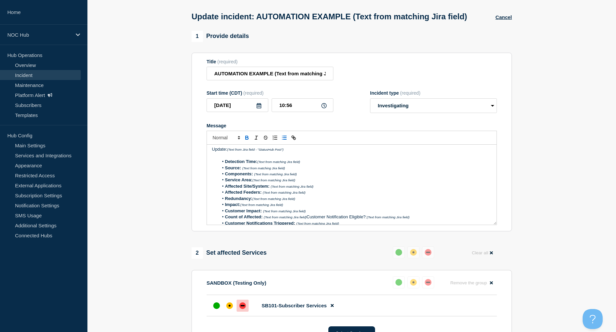
scroll to position [0, 0]
drag, startPoint x: 228, startPoint y: 158, endPoint x: 203, endPoint y: 160, distance: 24.4
click at [203, 160] on section "Title (required) AUTOMATION EXAMPLE (Text from matching Jira field) Start time …" at bounding box center [351, 142] width 320 height 179
click at [246, 138] on icon "Toggle bold text" at bounding box center [247, 137] width 2 height 2
click at [268, 203] on em "(Text from matching Jira field)" at bounding box center [273, 201] width 43 height 4
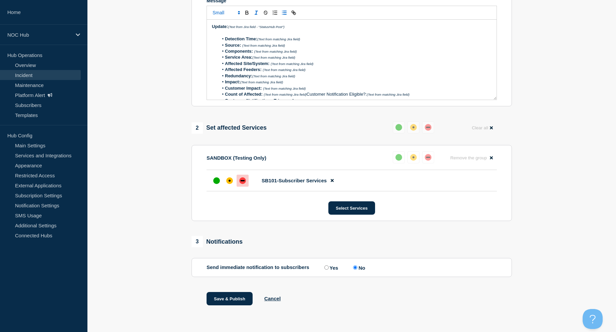
scroll to position [162, 0]
click at [231, 298] on button "Save & Publish" at bounding box center [229, 298] width 46 height 13
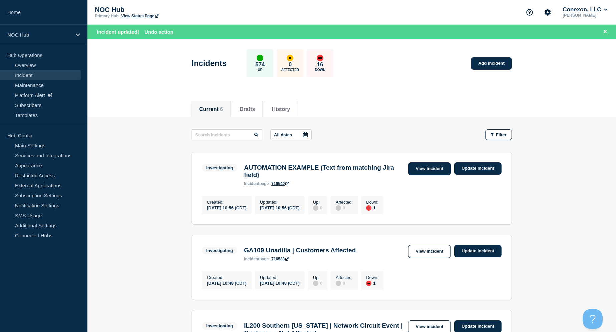
click at [417, 168] on link "View incident" at bounding box center [429, 168] width 43 height 13
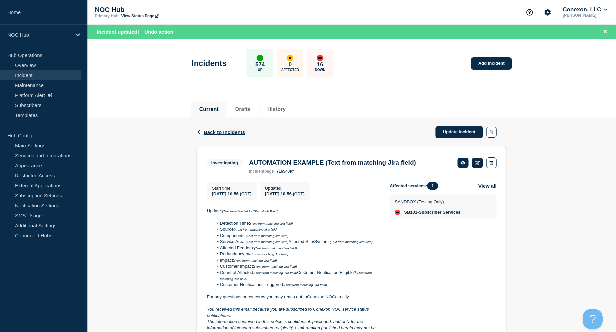
click at [286, 174] on link "716540" at bounding box center [284, 171] width 17 height 5
click at [27, 120] on link "Templates" at bounding box center [40, 115] width 81 height 10
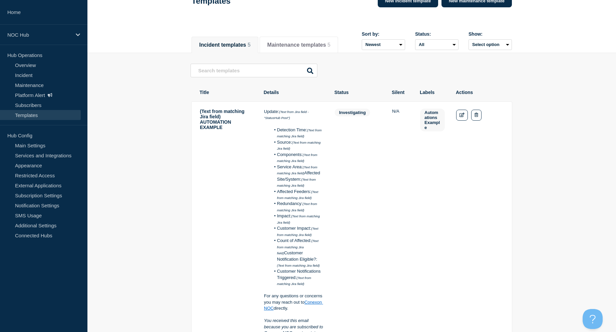
scroll to position [48, 0]
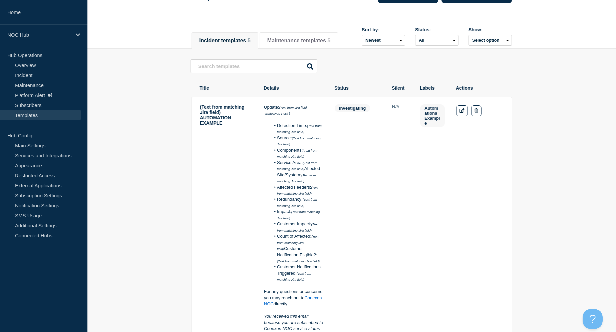
click at [442, 186] on td "Automations Example" at bounding box center [432, 252] width 25 height 296
drag, startPoint x: 224, startPoint y: 130, endPoint x: 193, endPoint y: 111, distance: 35.8
click at [193, 111] on tr "(Text from matching Jira field) AUTOMATION EXAMPLE Update: (Text from Jira fiel…" at bounding box center [351, 252] width 321 height 310
copy td "(Text from matching Jira field) AUTOMATION EXAMPLE"
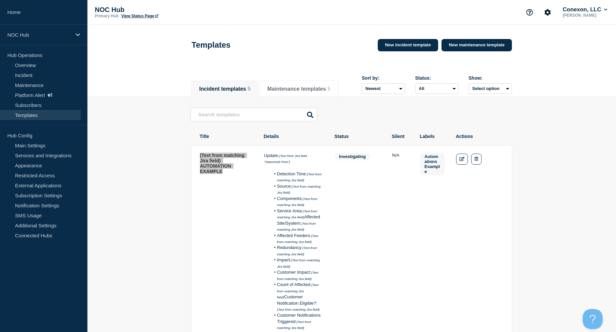
scroll to position [0, 0]
